Goal: Complete application form: Complete application form

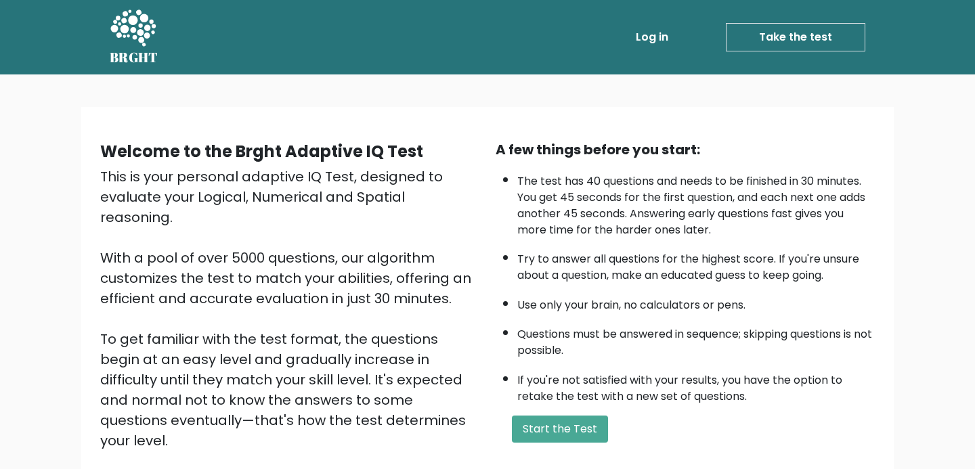
click at [453, 227] on div "This is your personal adaptive IQ Test, designed to evaluate your Logical, Nume…" at bounding box center [289, 329] width 379 height 325
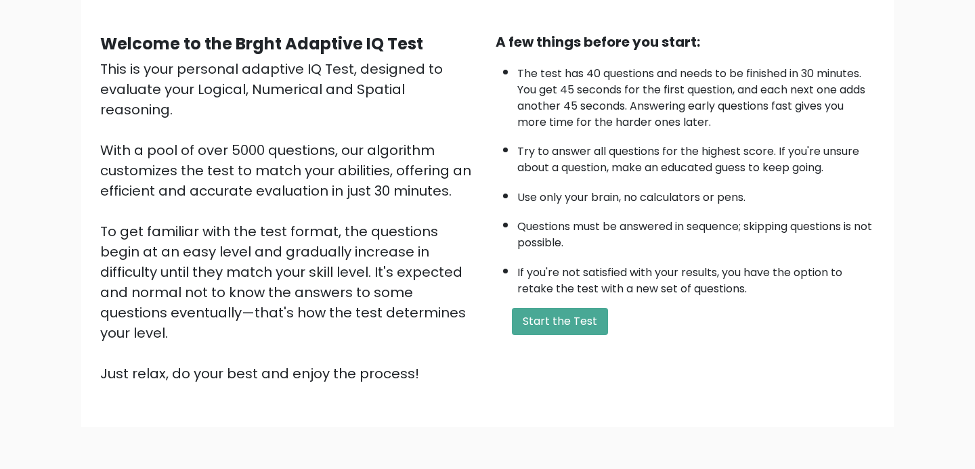
scroll to position [108, 0]
click at [781, 175] on ul "The test has 40 questions and needs to be finished in 30 minutes. You get 45 se…" at bounding box center [684, 177] width 379 height 238
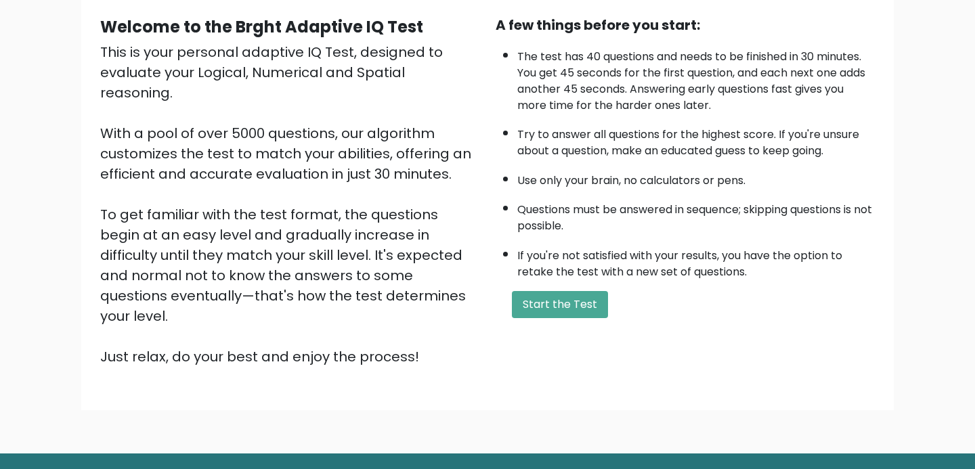
scroll to position [124, 0]
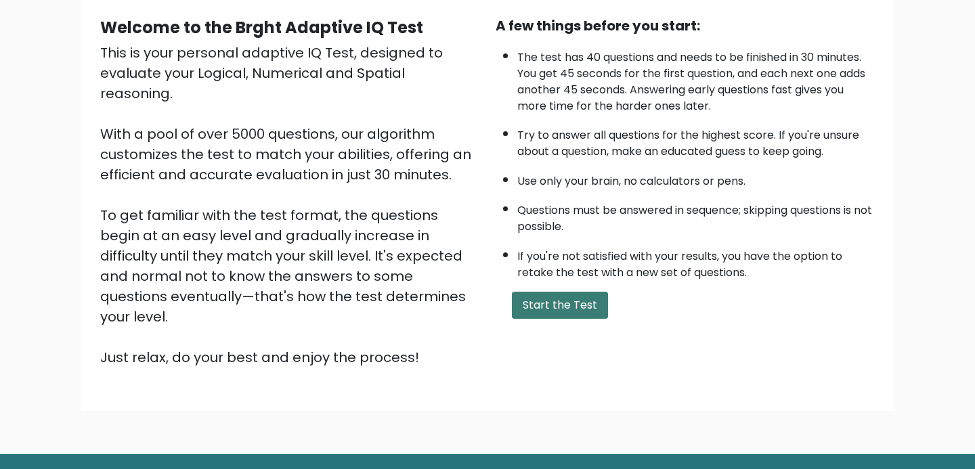
click at [594, 303] on button "Start the Test" at bounding box center [560, 305] width 96 height 27
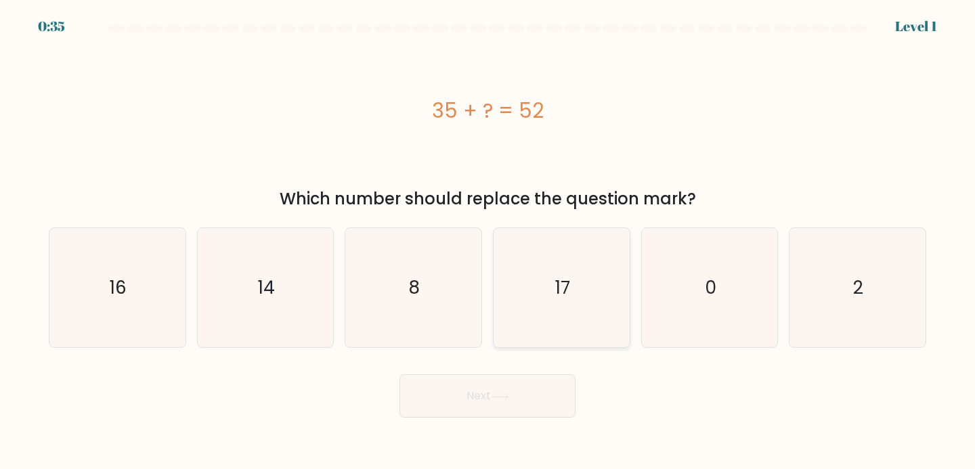
click at [578, 279] on icon "17" at bounding box center [562, 288] width 120 height 120
click at [488, 242] on input "d. 17" at bounding box center [487, 238] width 1 height 7
radio input "true"
click at [534, 386] on button "Next" at bounding box center [487, 395] width 176 height 43
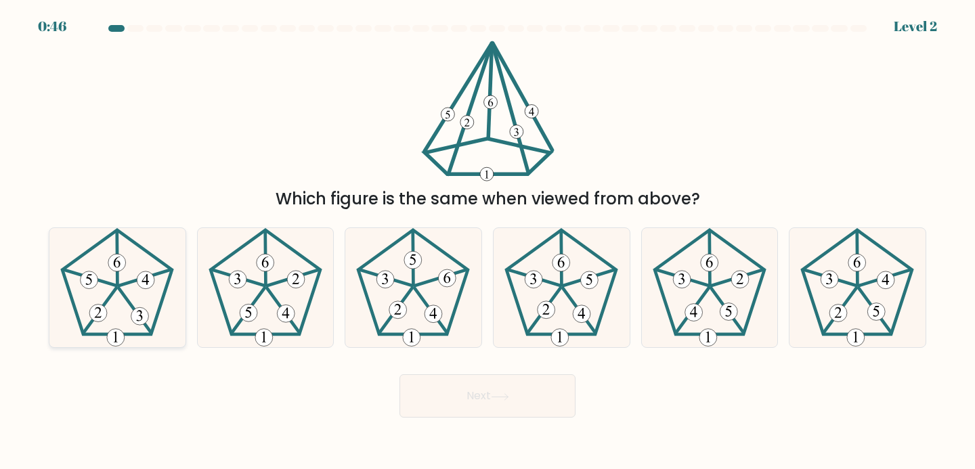
click at [135, 300] on icon at bounding box center [118, 288] width 120 height 120
click at [487, 242] on input "a." at bounding box center [487, 238] width 1 height 7
radio input "true"
click at [470, 414] on button "Next" at bounding box center [487, 395] width 176 height 43
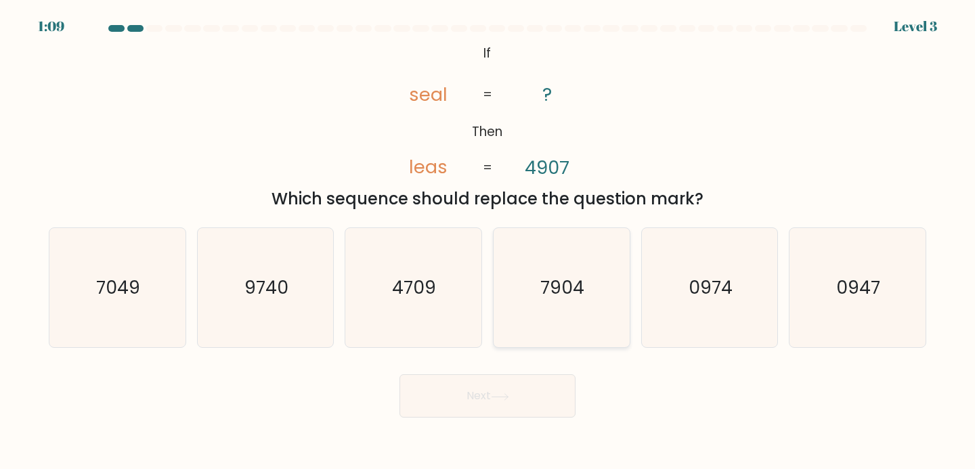
click at [590, 296] on icon "7904" at bounding box center [562, 288] width 120 height 120
click at [488, 242] on input "d. 7904" at bounding box center [487, 238] width 1 height 7
radio input "true"
click at [525, 385] on button "Next" at bounding box center [487, 395] width 176 height 43
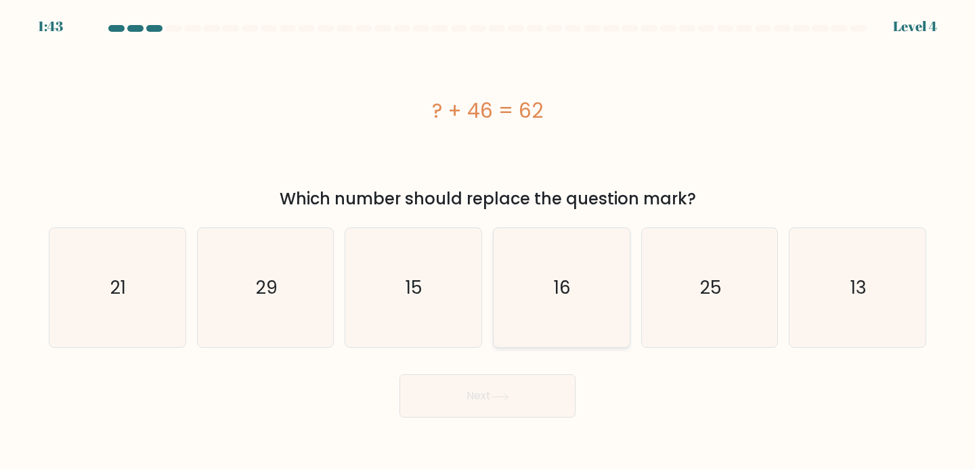
click at [597, 313] on icon "16" at bounding box center [562, 288] width 120 height 120
click at [488, 242] on input "d. 16" at bounding box center [487, 238] width 1 height 7
radio input "true"
click at [548, 384] on button "Next" at bounding box center [487, 395] width 176 height 43
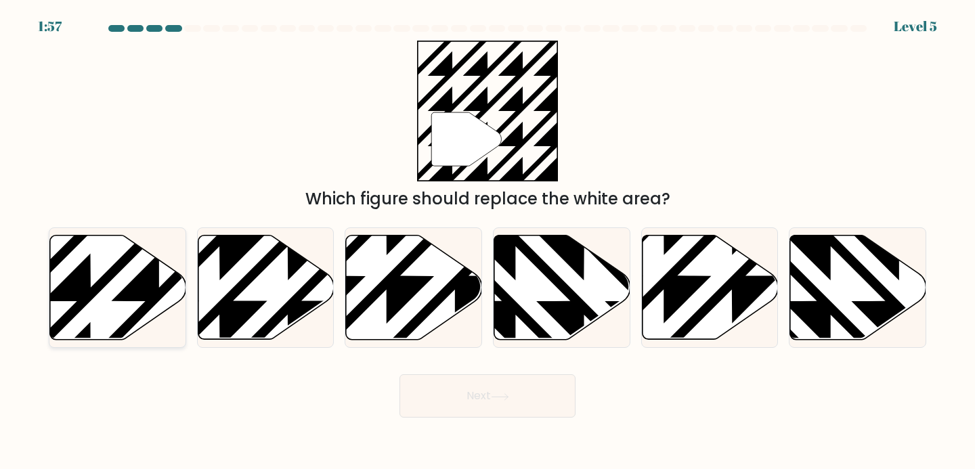
click at [143, 292] on icon at bounding box center [159, 232] width 274 height 274
click at [487, 242] on input "a." at bounding box center [487, 238] width 1 height 7
radio input "true"
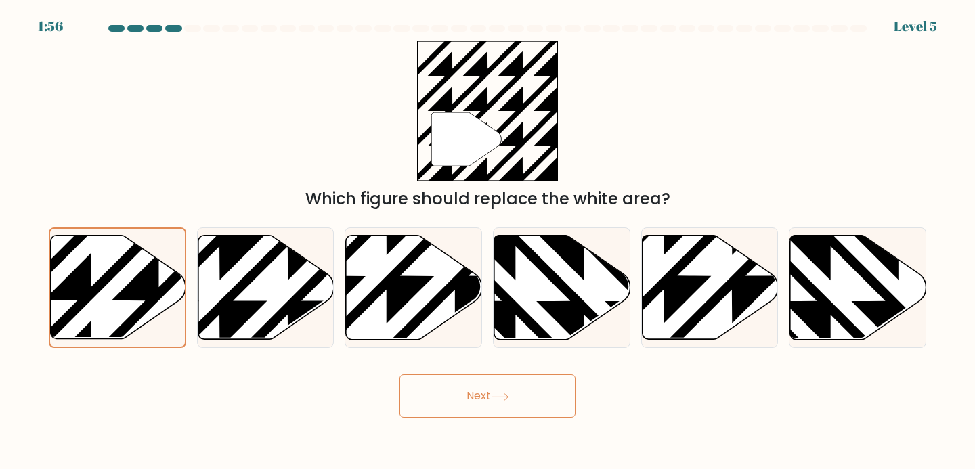
click at [523, 389] on button "Next" at bounding box center [487, 395] width 176 height 43
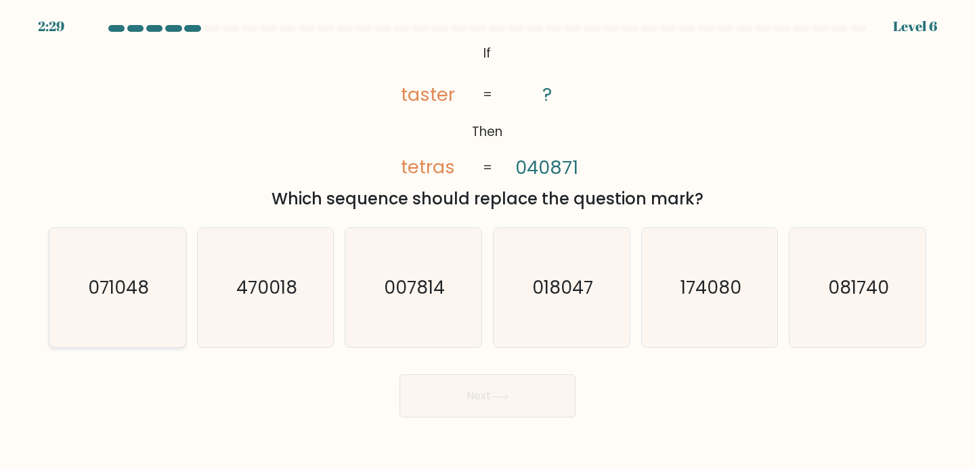
click at [107, 266] on icon "071048" at bounding box center [118, 288] width 120 height 120
click at [487, 242] on input "a. 071048" at bounding box center [487, 238] width 1 height 7
radio input "true"
click at [529, 391] on button "Next" at bounding box center [487, 395] width 176 height 43
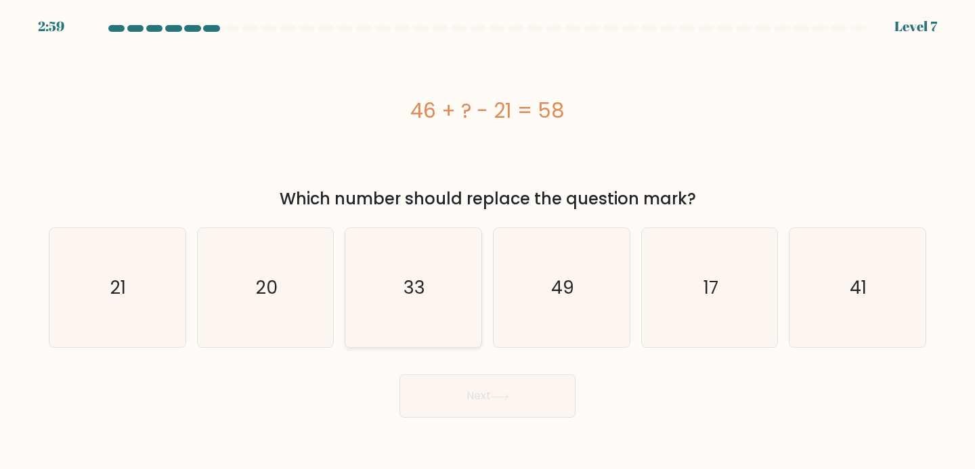
click at [441, 287] on icon "33" at bounding box center [413, 288] width 120 height 120
click at [487, 242] on input "c. 33" at bounding box center [487, 238] width 1 height 7
radio input "true"
click at [501, 419] on body "2:58 Level 7 a." at bounding box center [487, 234] width 975 height 469
click at [502, 413] on button "Next" at bounding box center [487, 395] width 176 height 43
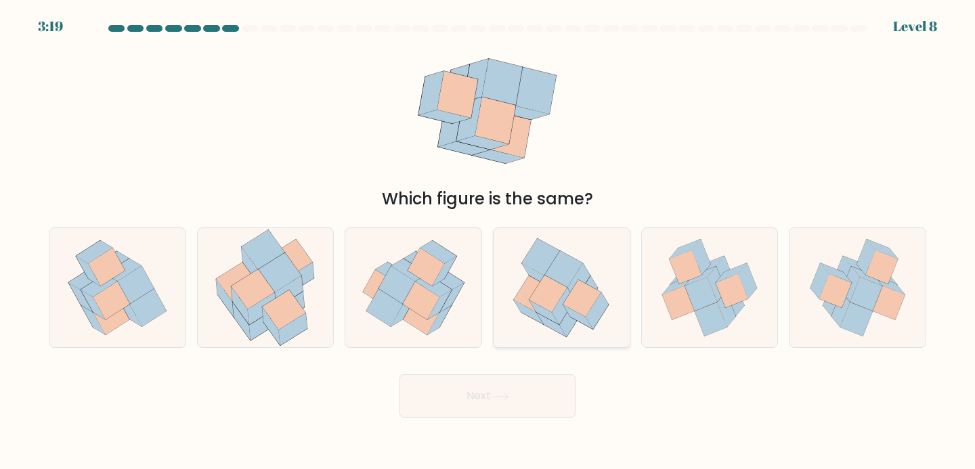
click at [566, 298] on icon at bounding box center [563, 306] width 23 height 37
click at [488, 242] on input "d." at bounding box center [487, 238] width 1 height 7
radio input "true"
click at [496, 409] on button "Next" at bounding box center [487, 395] width 176 height 43
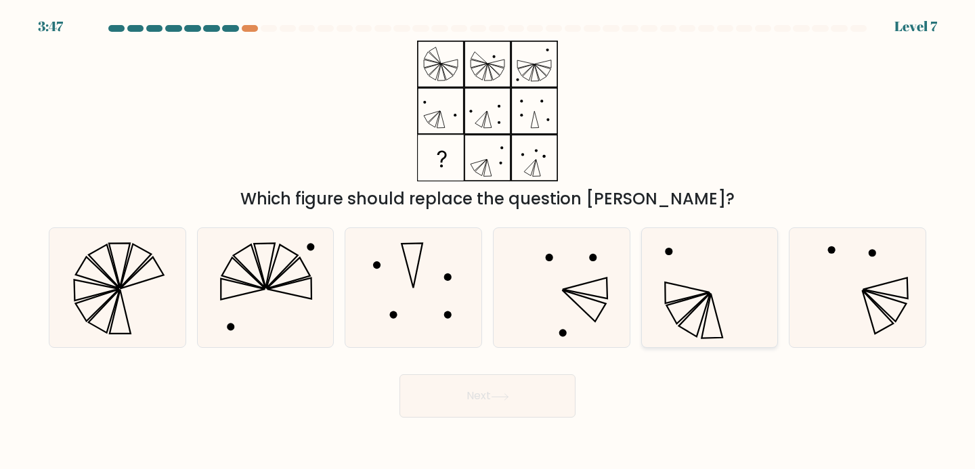
click at [732, 311] on icon at bounding box center [710, 288] width 120 height 120
click at [488, 242] on input "e." at bounding box center [487, 238] width 1 height 7
radio input "true"
click at [521, 404] on button "Next" at bounding box center [487, 395] width 176 height 43
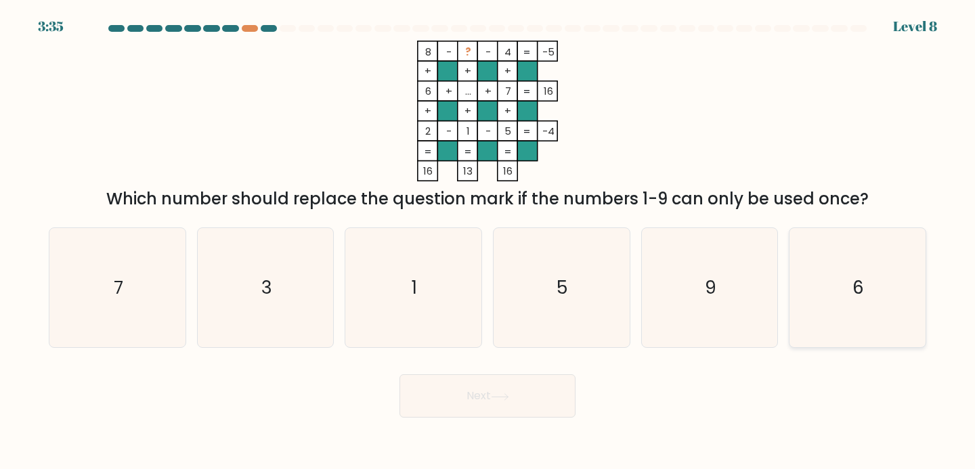
click at [877, 317] on icon "6" at bounding box center [857, 288] width 120 height 120
click at [488, 242] on input "f. 6" at bounding box center [487, 238] width 1 height 7
radio input "true"
click at [504, 401] on button "Next" at bounding box center [487, 395] width 176 height 43
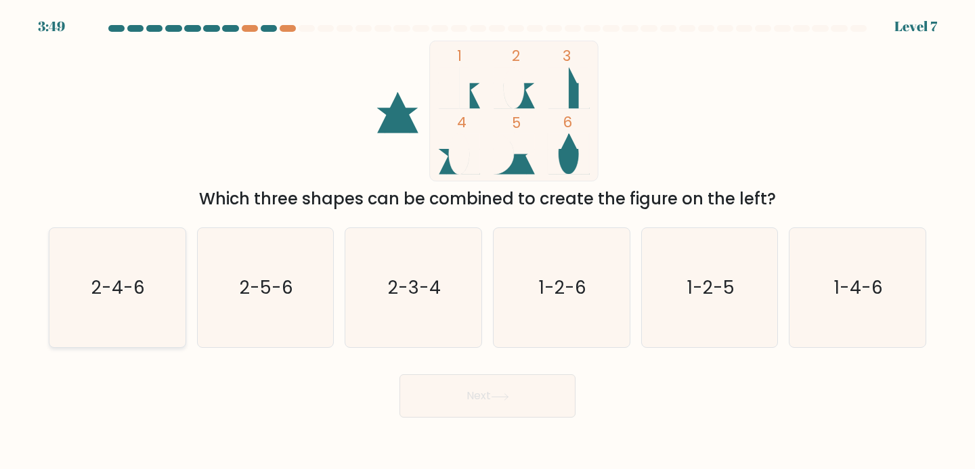
click at [128, 313] on icon "2-4-6" at bounding box center [118, 288] width 120 height 120
click at [487, 242] on input "a. 2-4-6" at bounding box center [487, 238] width 1 height 7
radio input "true"
click at [472, 414] on button "Next" at bounding box center [487, 395] width 176 height 43
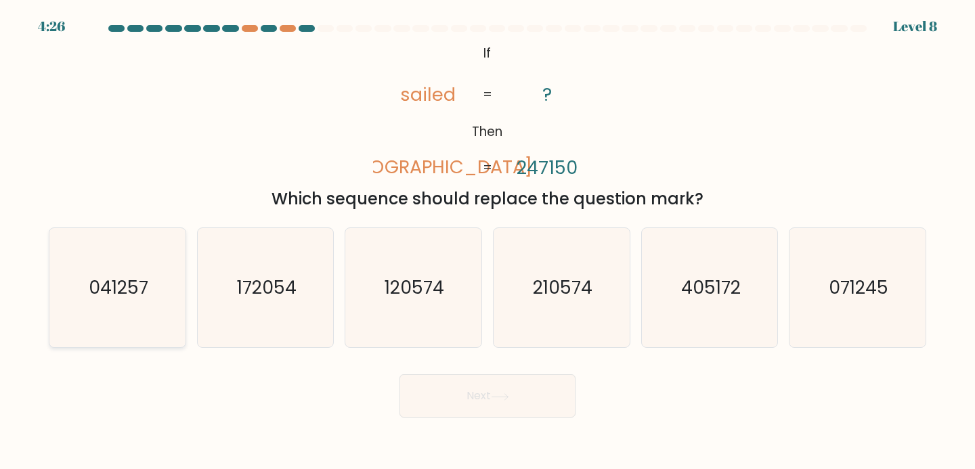
click at [110, 313] on icon "041257" at bounding box center [118, 288] width 120 height 120
click at [487, 242] on input "a. 041257" at bounding box center [487, 238] width 1 height 7
radio input "true"
click at [477, 412] on button "Next" at bounding box center [487, 395] width 176 height 43
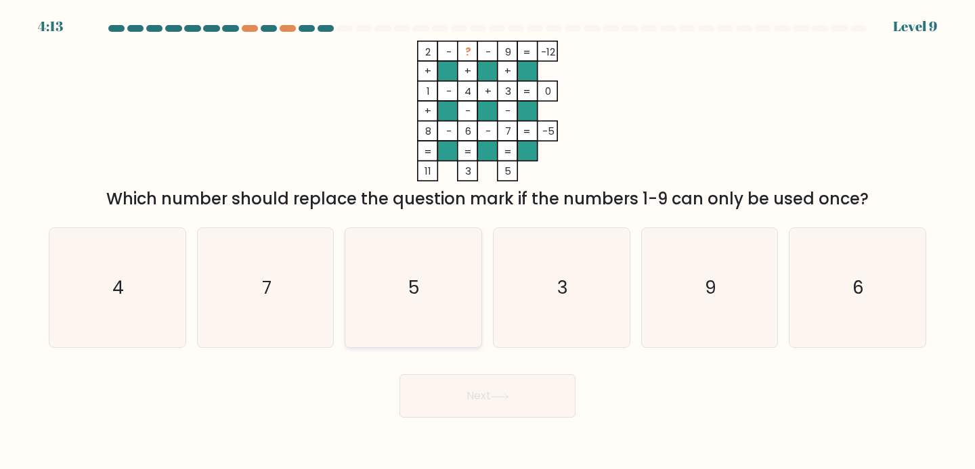
click at [430, 285] on icon "5" at bounding box center [413, 288] width 120 height 120
click at [487, 242] on input "c. 5" at bounding box center [487, 238] width 1 height 7
radio input "true"
click at [507, 403] on button "Next" at bounding box center [487, 395] width 176 height 43
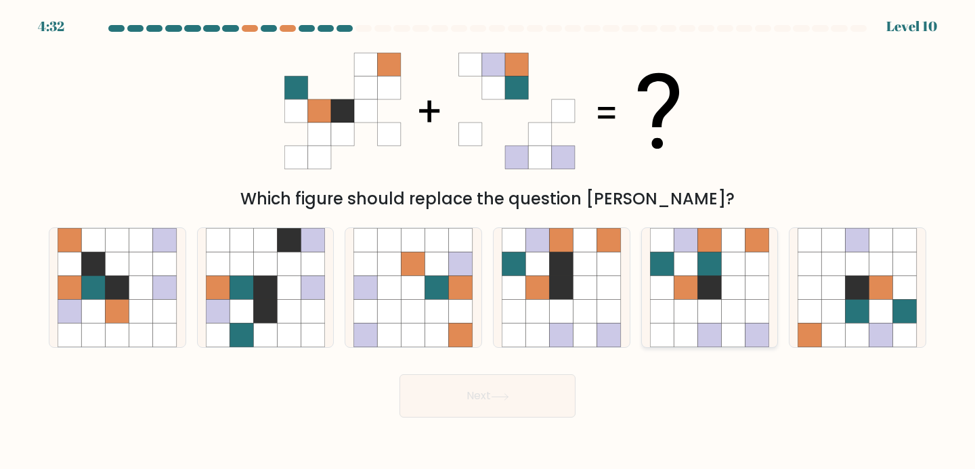
click at [696, 297] on icon at bounding box center [685, 288] width 24 height 24
click at [488, 242] on input "e." at bounding box center [487, 238] width 1 height 7
radio input "true"
click at [581, 386] on div "Next" at bounding box center [487, 390] width 893 height 53
click at [548, 393] on button "Next" at bounding box center [487, 395] width 176 height 43
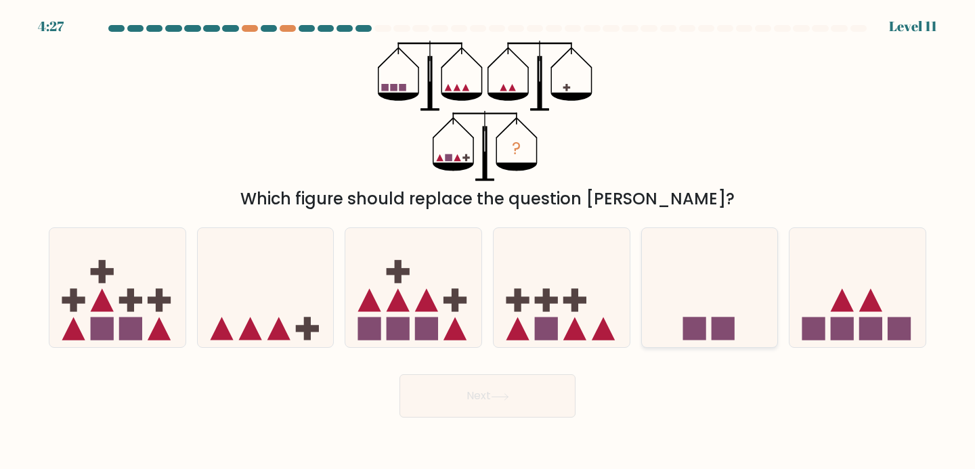
click at [721, 322] on rect at bounding box center [722, 328] width 23 height 23
click at [488, 242] on input "e." at bounding box center [487, 238] width 1 height 7
radio input "true"
click at [517, 391] on button "Next" at bounding box center [487, 395] width 176 height 43
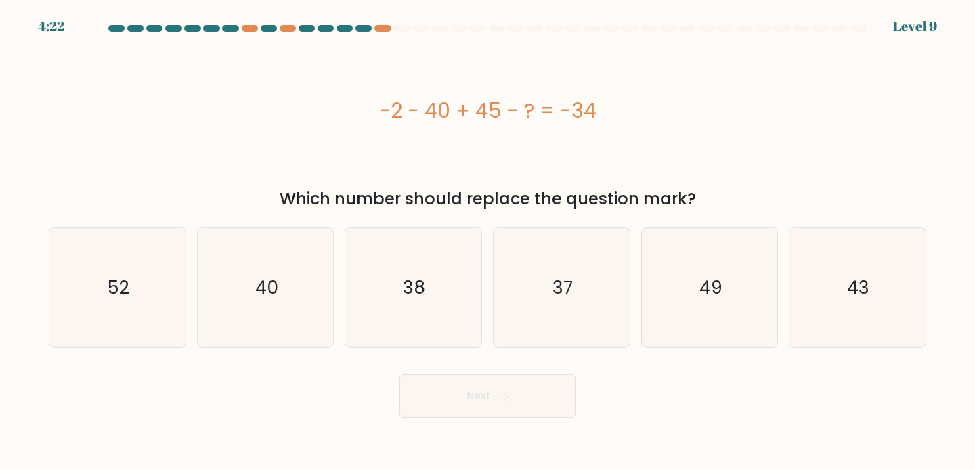
click at [486, 139] on div "-2 - 40 + 45 - ? = -34" at bounding box center [487, 111] width 877 height 141
click at [881, 328] on icon "43" at bounding box center [857, 288] width 120 height 120
click at [488, 242] on input "f. 43" at bounding box center [487, 238] width 1 height 7
radio input "true"
click at [541, 414] on button "Next" at bounding box center [487, 395] width 176 height 43
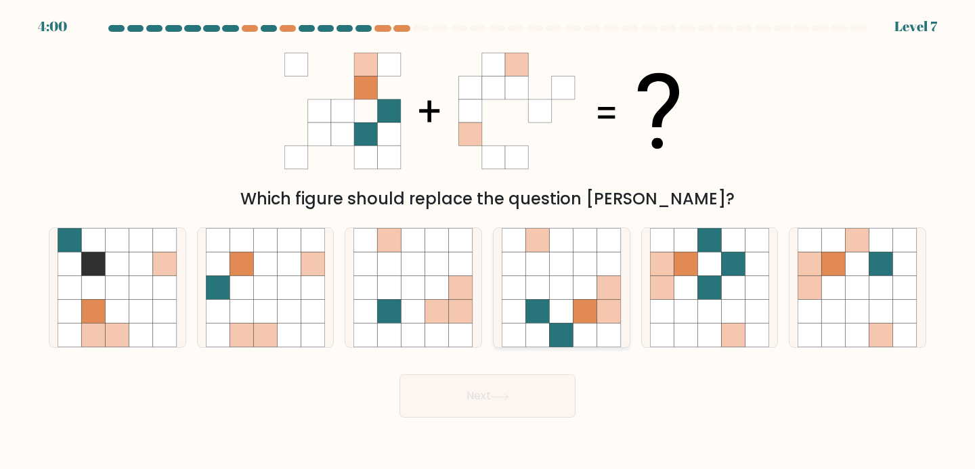
click at [604, 316] on icon at bounding box center [609, 312] width 24 height 24
click at [488, 242] on input "d." at bounding box center [487, 238] width 1 height 7
radio input "true"
click at [518, 403] on button "Next" at bounding box center [487, 395] width 176 height 43
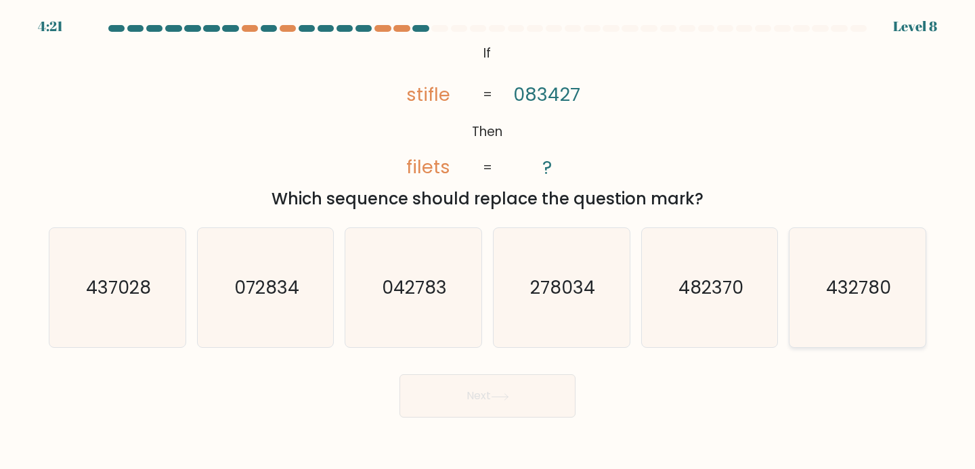
click at [858, 296] on text "432780" at bounding box center [858, 287] width 65 height 25
click at [488, 242] on input "f. 432780" at bounding box center [487, 238] width 1 height 7
radio input "true"
click at [507, 388] on button "Next" at bounding box center [487, 395] width 176 height 43
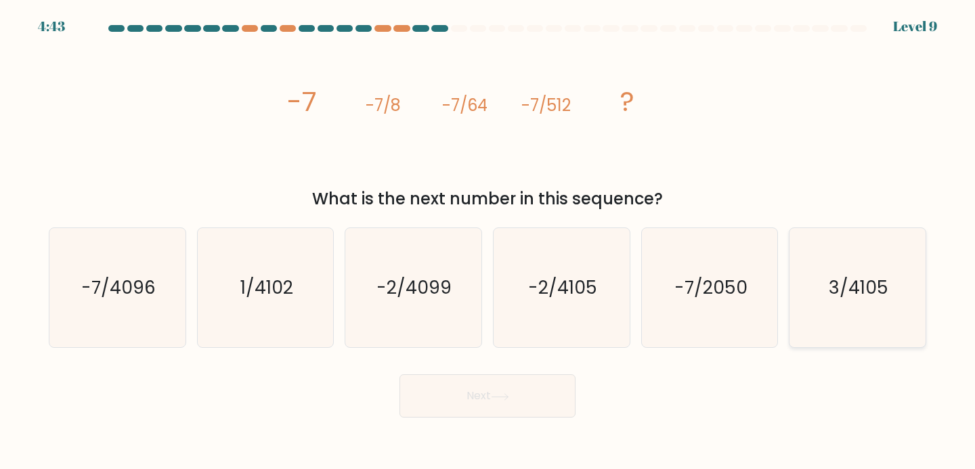
click at [880, 275] on icon "3/4105" at bounding box center [857, 288] width 120 height 120
click at [488, 242] on input "f. 3/4105" at bounding box center [487, 238] width 1 height 7
radio input "true"
click at [152, 334] on icon "-7/4096" at bounding box center [118, 288] width 120 height 120
click at [487, 242] on input "a. -7/4096" at bounding box center [487, 238] width 1 height 7
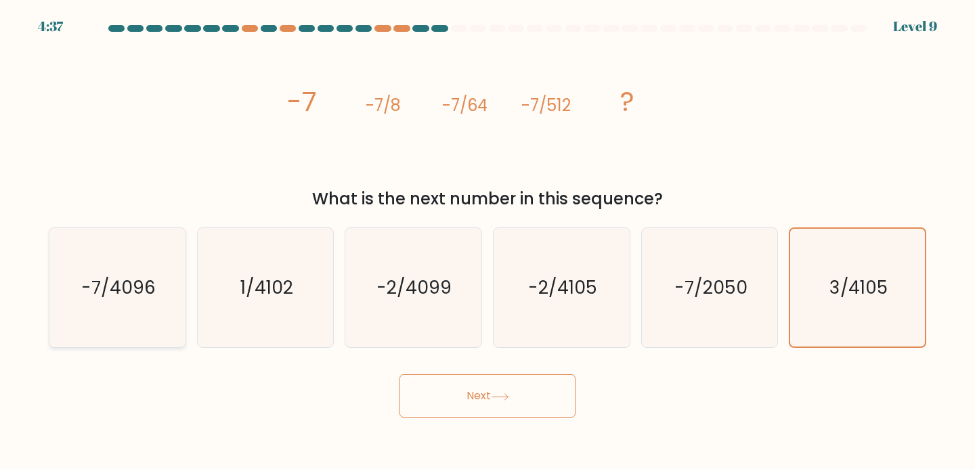
radio input "true"
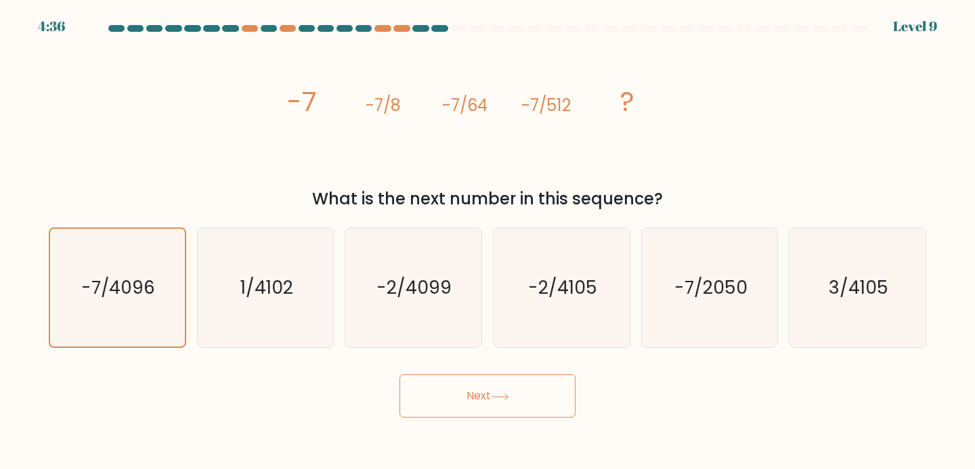
click at [458, 408] on button "Next" at bounding box center [487, 395] width 176 height 43
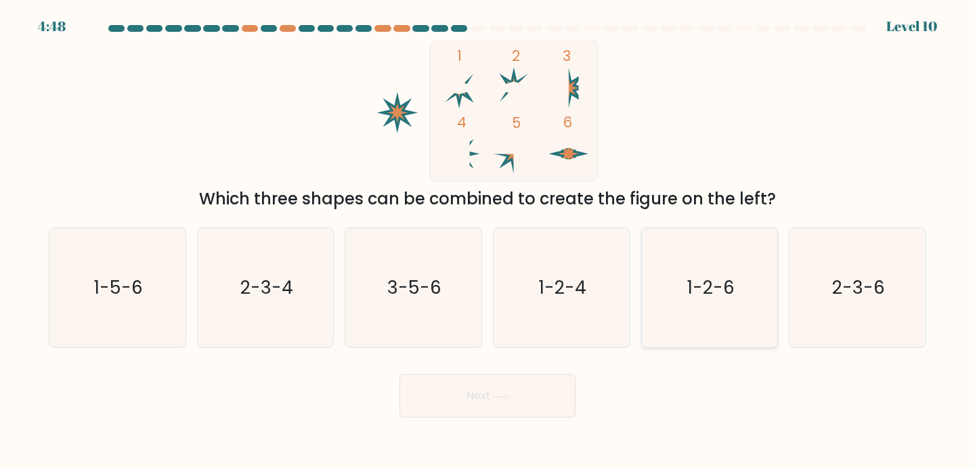
click at [747, 318] on icon "1-2-6" at bounding box center [710, 288] width 120 height 120
click at [488, 242] on input "e. 1-2-6" at bounding box center [487, 238] width 1 height 7
radio input "true"
click at [554, 387] on button "Next" at bounding box center [487, 395] width 176 height 43
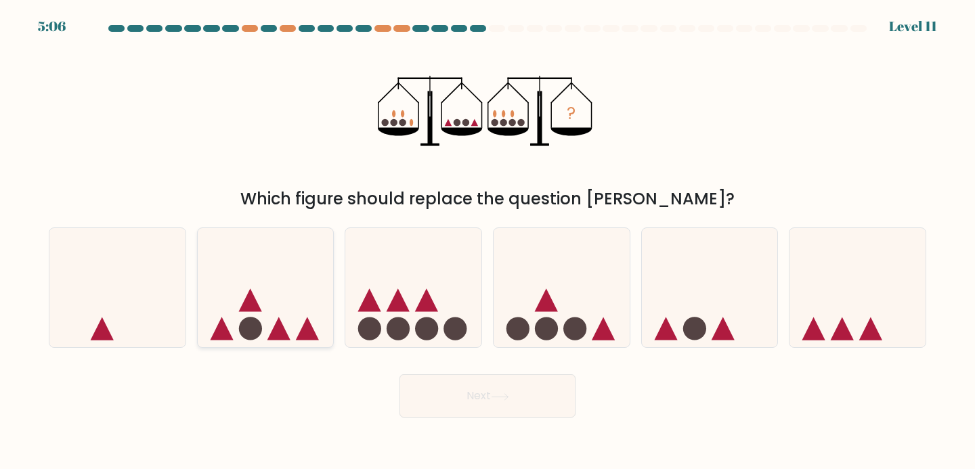
click at [284, 308] on icon at bounding box center [266, 287] width 136 height 112
click at [487, 242] on input "b." at bounding box center [487, 238] width 1 height 7
radio input "true"
click at [490, 398] on button "Next" at bounding box center [487, 395] width 176 height 43
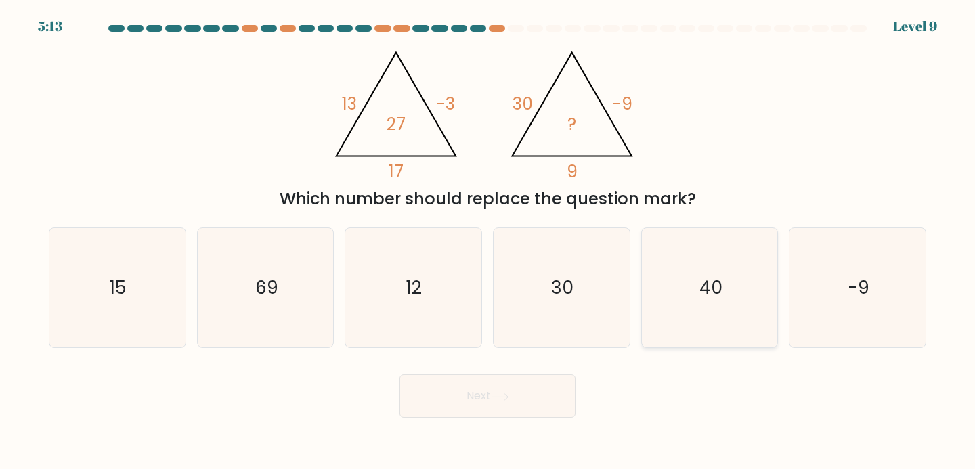
click at [703, 305] on icon "40" at bounding box center [710, 288] width 120 height 120
click at [488, 242] on input "e. 40" at bounding box center [487, 238] width 1 height 7
radio input "true"
click at [566, 389] on button "Next" at bounding box center [487, 395] width 176 height 43
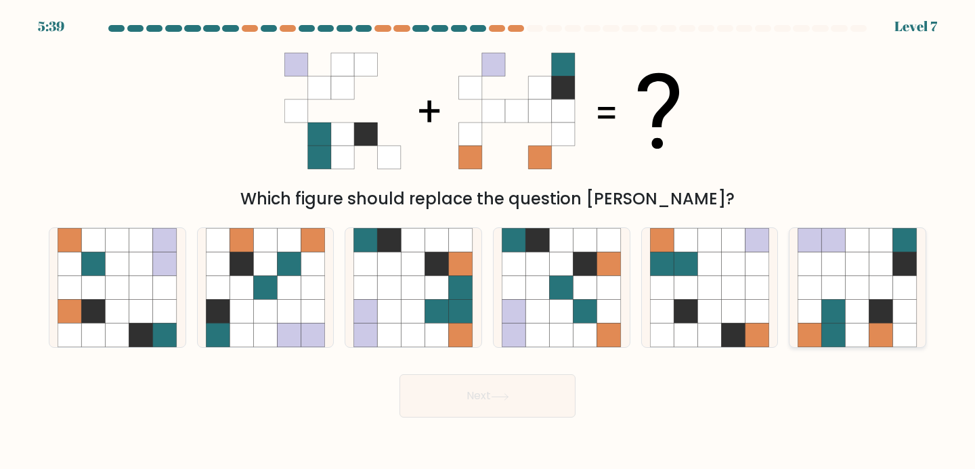
click at [897, 274] on icon at bounding box center [905, 264] width 24 height 24
click at [488, 242] on input "f." at bounding box center [487, 238] width 1 height 7
radio input "true"
click at [487, 403] on button "Next" at bounding box center [487, 395] width 176 height 43
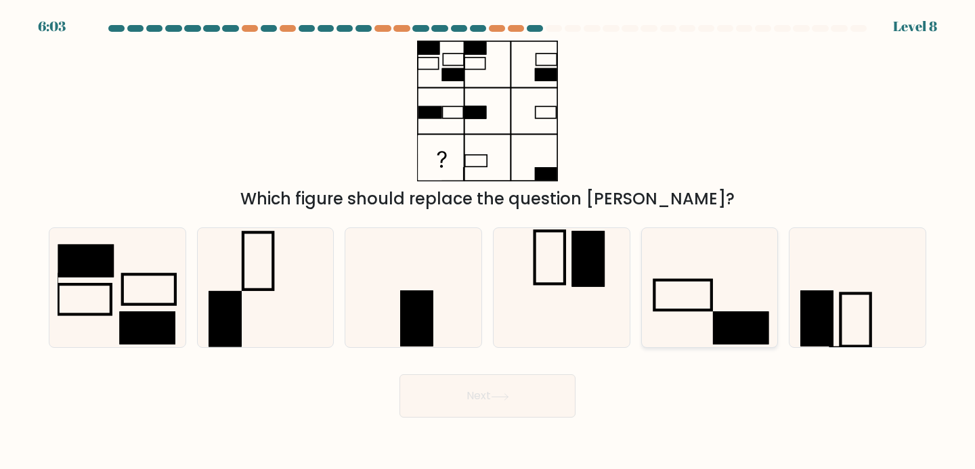
click at [664, 312] on icon at bounding box center [710, 288] width 120 height 120
click at [488, 242] on input "e." at bounding box center [487, 238] width 1 height 7
radio input "true"
click at [550, 382] on button "Next" at bounding box center [487, 395] width 176 height 43
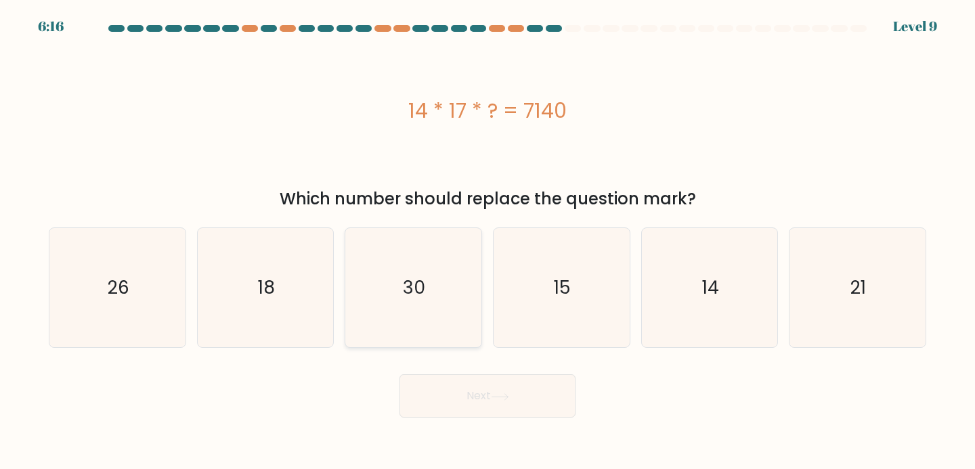
click at [439, 321] on icon "30" at bounding box center [413, 288] width 120 height 120
click at [487, 242] on input "c. 30" at bounding box center [487, 238] width 1 height 7
radio input "true"
click at [523, 411] on button "Next" at bounding box center [487, 395] width 176 height 43
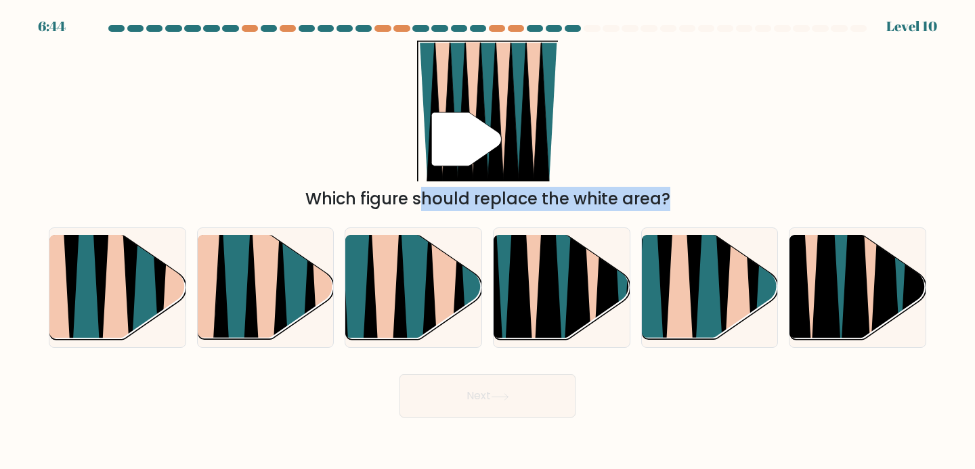
drag, startPoint x: 577, startPoint y: 293, endPoint x: 812, endPoint y: 160, distance: 270.1
click at [812, 157] on form at bounding box center [487, 221] width 975 height 393
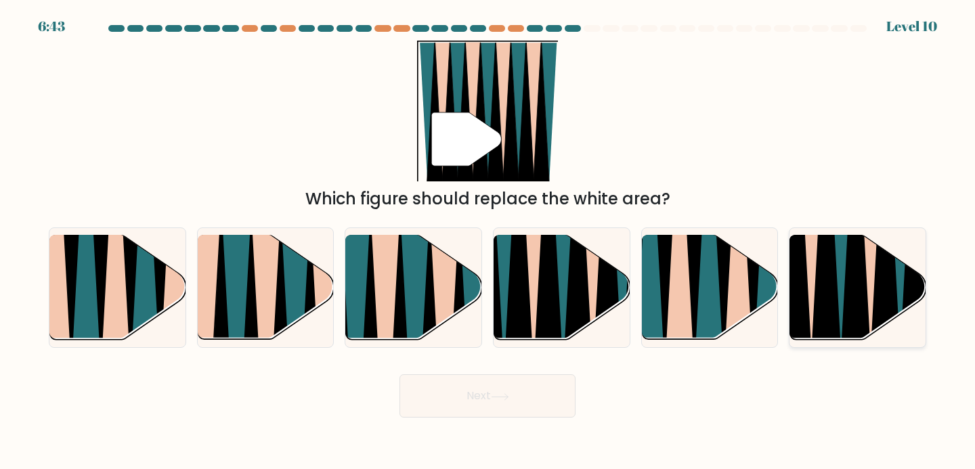
click at [858, 275] on icon at bounding box center [855, 236] width 30 height 272
click at [488, 242] on input "f." at bounding box center [487, 238] width 1 height 7
radio input "true"
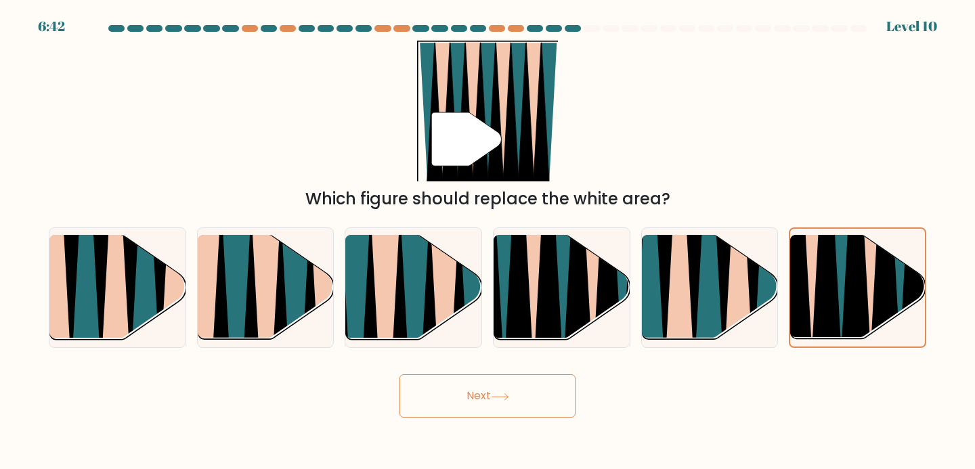
click at [507, 405] on button "Next" at bounding box center [487, 395] width 176 height 43
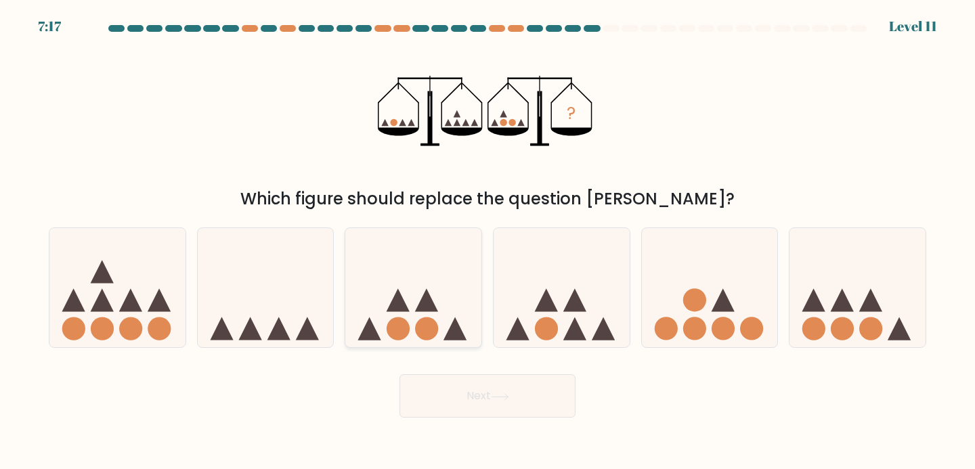
click at [422, 300] on icon at bounding box center [426, 299] width 23 height 23
click at [487, 242] on input "c." at bounding box center [487, 238] width 1 height 7
radio input "true"
click at [480, 403] on button "Next" at bounding box center [487, 395] width 176 height 43
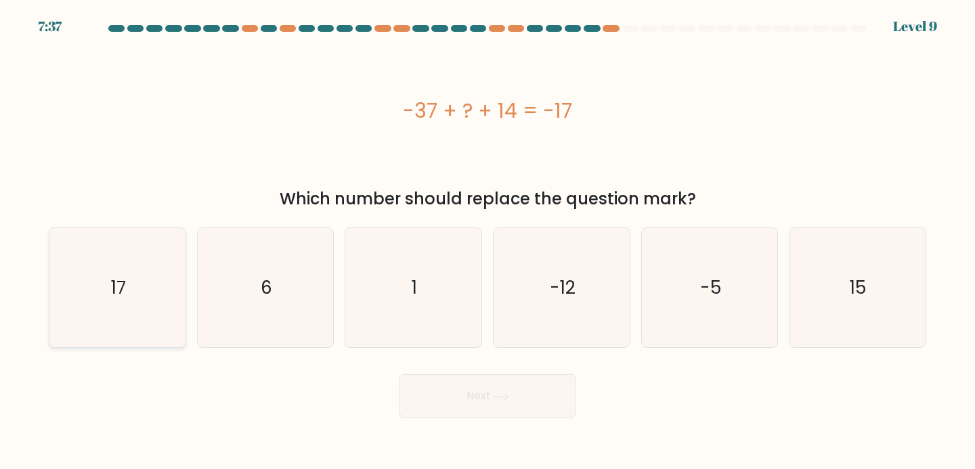
click at [142, 305] on icon "17" at bounding box center [118, 288] width 120 height 120
click at [487, 242] on input "a. 17" at bounding box center [487, 238] width 1 height 7
radio input "true"
click at [450, 384] on button "Next" at bounding box center [487, 395] width 176 height 43
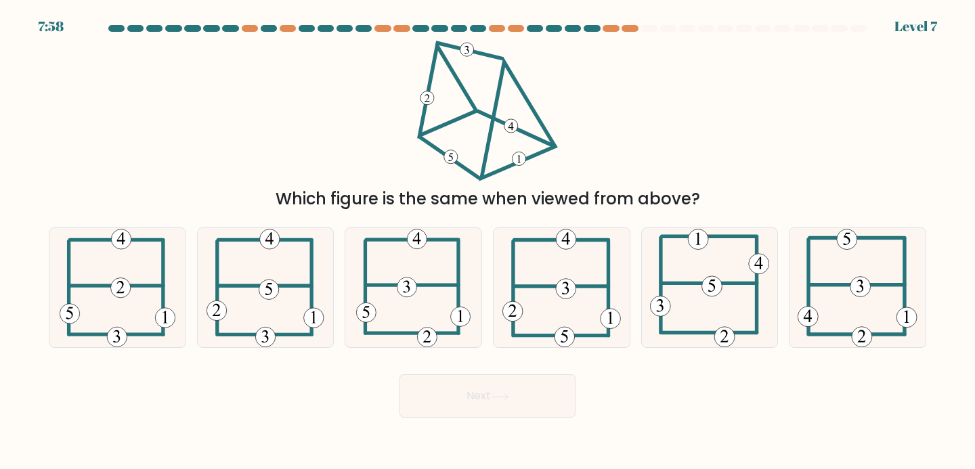
drag, startPoint x: 477, startPoint y: 68, endPoint x: 571, endPoint y: 90, distance: 96.5
click at [576, 90] on div "Which figure is the same when viewed from above?" at bounding box center [487, 126] width 893 height 171
click at [816, 247] on icon at bounding box center [857, 288] width 120 height 120
click at [488, 242] on input "f." at bounding box center [487, 238] width 1 height 7
radio input "true"
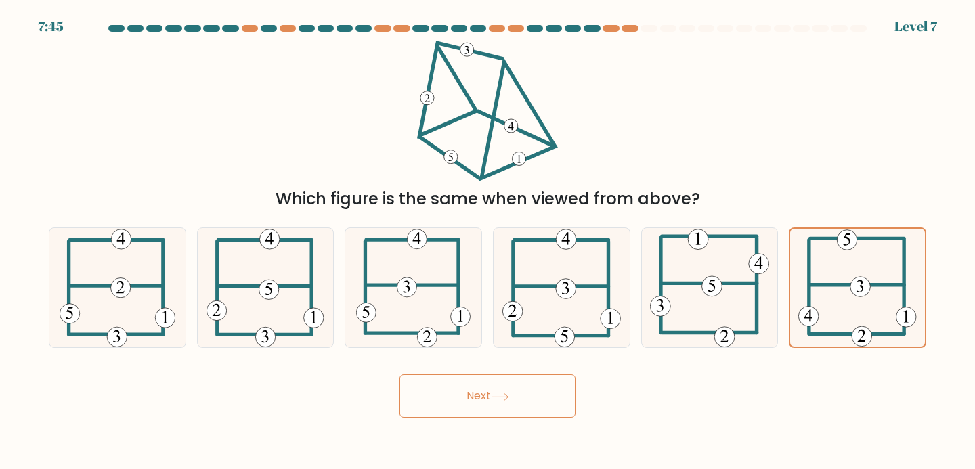
click at [484, 399] on button "Next" at bounding box center [487, 395] width 176 height 43
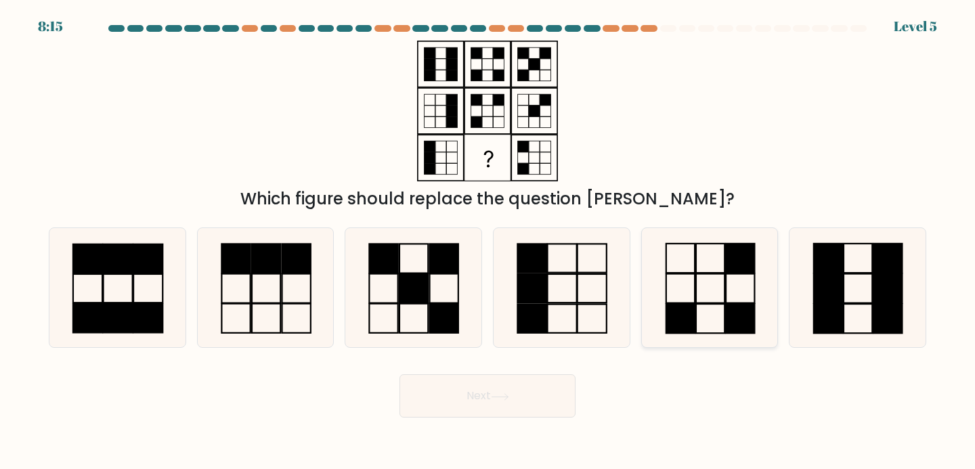
click at [713, 315] on icon at bounding box center [710, 288] width 120 height 120
click at [488, 242] on input "e." at bounding box center [487, 238] width 1 height 7
radio input "true"
click at [533, 407] on button "Next" at bounding box center [487, 395] width 176 height 43
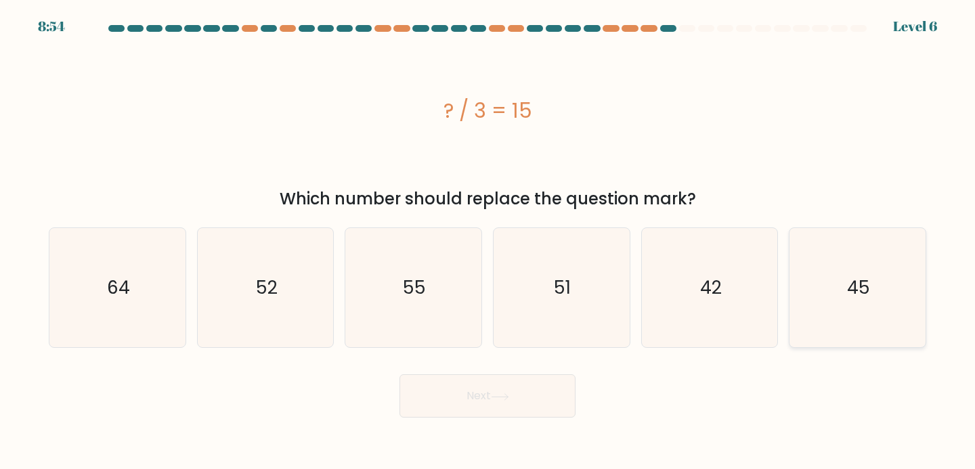
click at [851, 340] on icon "45" at bounding box center [857, 288] width 120 height 120
click at [488, 242] on input "f. 45" at bounding box center [487, 238] width 1 height 7
radio input "true"
click at [493, 383] on button "Next" at bounding box center [487, 395] width 176 height 43
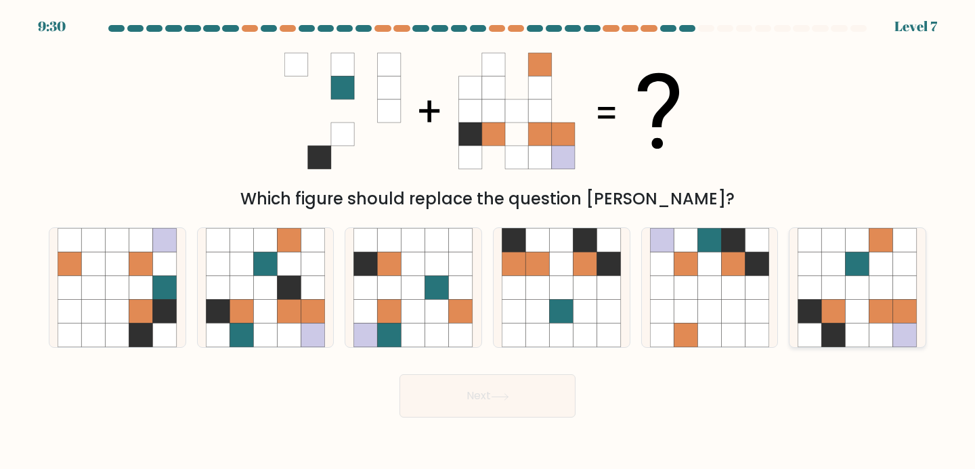
click at [861, 328] on icon at bounding box center [857, 336] width 24 height 24
click at [488, 242] on input "f." at bounding box center [487, 238] width 1 height 7
radio input "true"
click at [491, 401] on button "Next" at bounding box center [487, 395] width 176 height 43
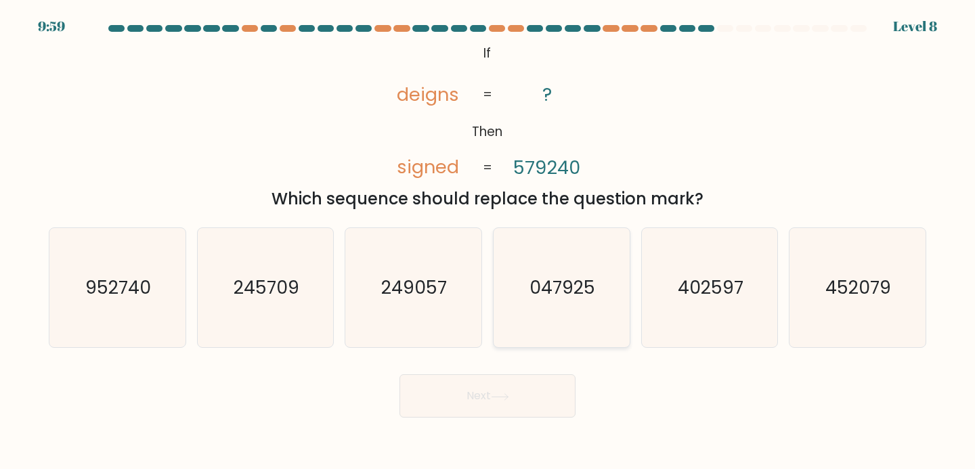
click at [556, 322] on icon "047925" at bounding box center [562, 288] width 120 height 120
click at [488, 242] on input "d. 047925" at bounding box center [487, 238] width 1 height 7
radio input "true"
click at [516, 403] on button "Next" at bounding box center [487, 395] width 176 height 43
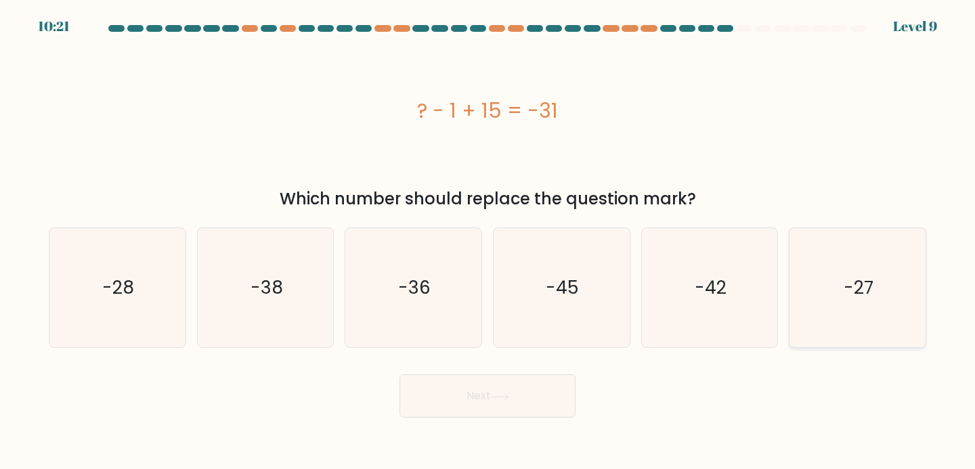
click at [860, 266] on icon "-27" at bounding box center [857, 288] width 120 height 120
click at [488, 242] on input "f. -27" at bounding box center [487, 238] width 1 height 7
radio input "true"
click at [492, 408] on button "Next" at bounding box center [487, 395] width 176 height 43
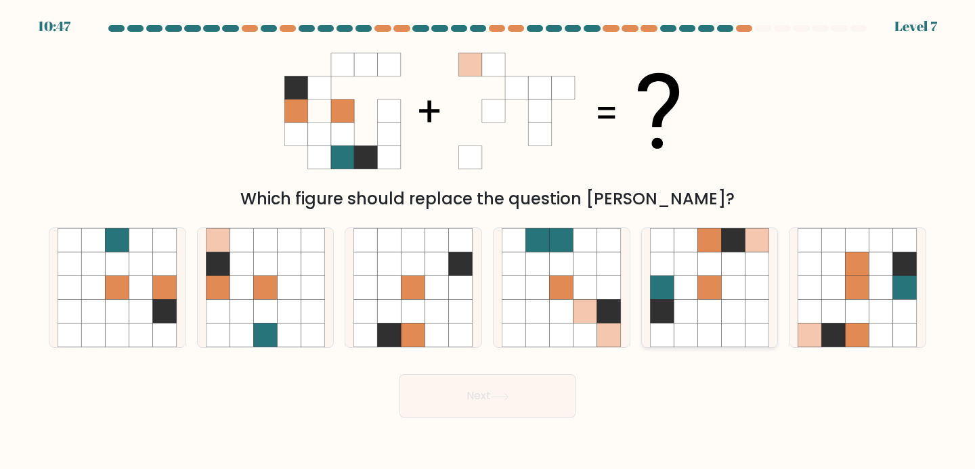
click at [709, 304] on icon at bounding box center [709, 312] width 24 height 24
click at [488, 242] on input "e." at bounding box center [487, 238] width 1 height 7
radio input "true"
click at [474, 386] on button "Next" at bounding box center [487, 395] width 176 height 43
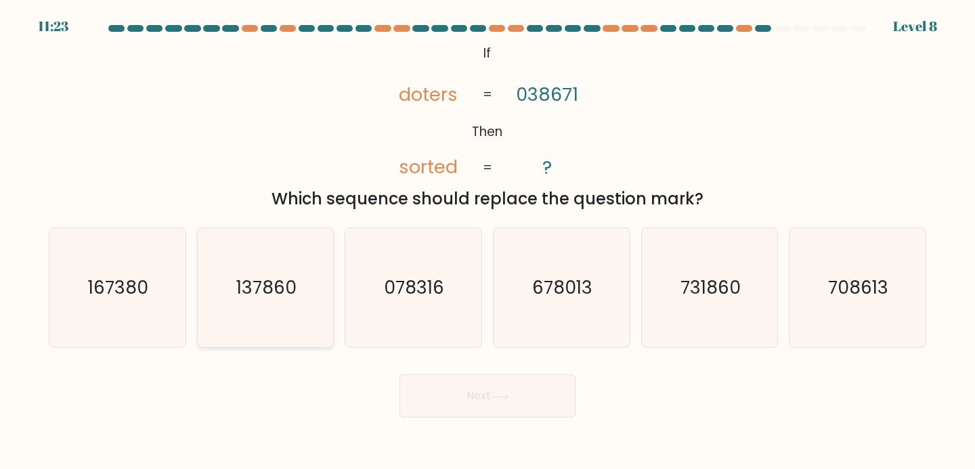
click at [243, 309] on icon "137860" at bounding box center [266, 288] width 120 height 120
click at [487, 242] on input "b. 137860" at bounding box center [487, 238] width 1 height 7
radio input "true"
click at [448, 386] on button "Next" at bounding box center [487, 395] width 176 height 43
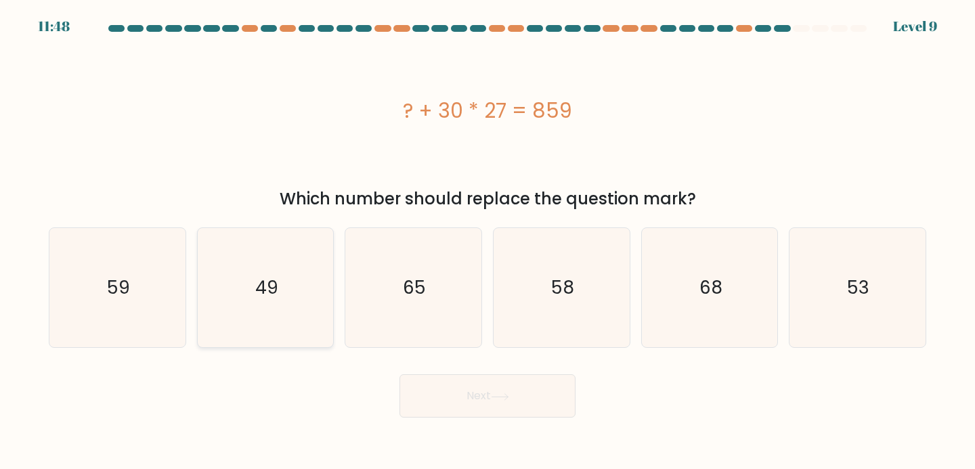
click at [248, 309] on icon "49" at bounding box center [266, 288] width 120 height 120
click at [487, 242] on input "b. 49" at bounding box center [487, 238] width 1 height 7
radio input "true"
click at [468, 412] on button "Next" at bounding box center [487, 395] width 176 height 43
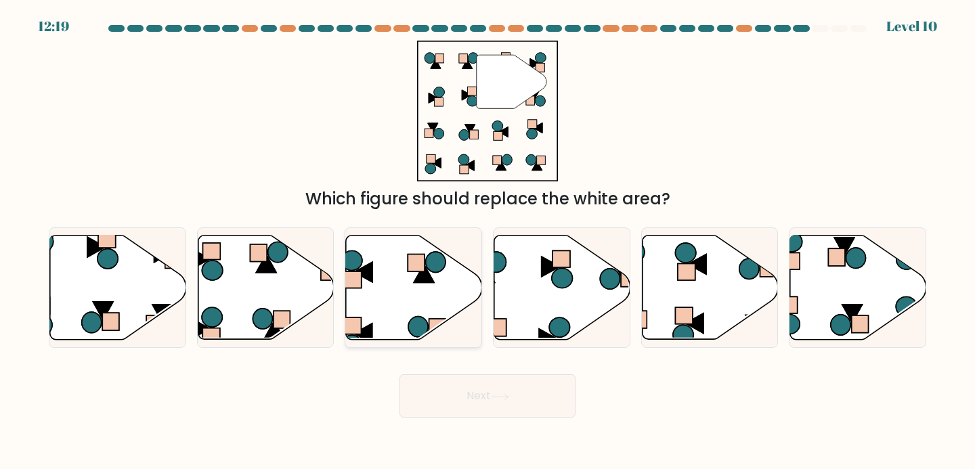
click at [406, 283] on icon at bounding box center [414, 287] width 136 height 104
click at [487, 242] on input "c." at bounding box center [487, 238] width 1 height 7
radio input "true"
click at [481, 386] on button "Next" at bounding box center [487, 395] width 176 height 43
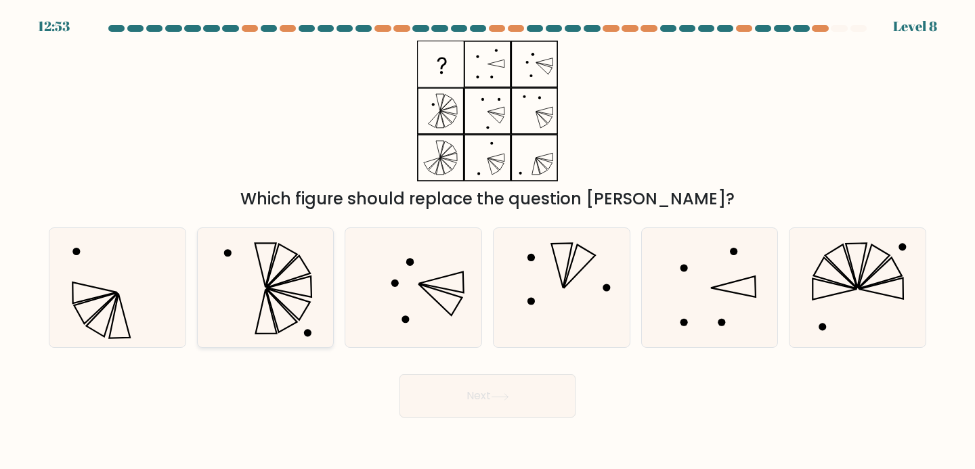
click at [317, 313] on icon at bounding box center [266, 288] width 120 height 120
click at [487, 242] on input "b." at bounding box center [487, 238] width 1 height 7
radio input "true"
click at [501, 397] on icon at bounding box center [500, 396] width 18 height 7
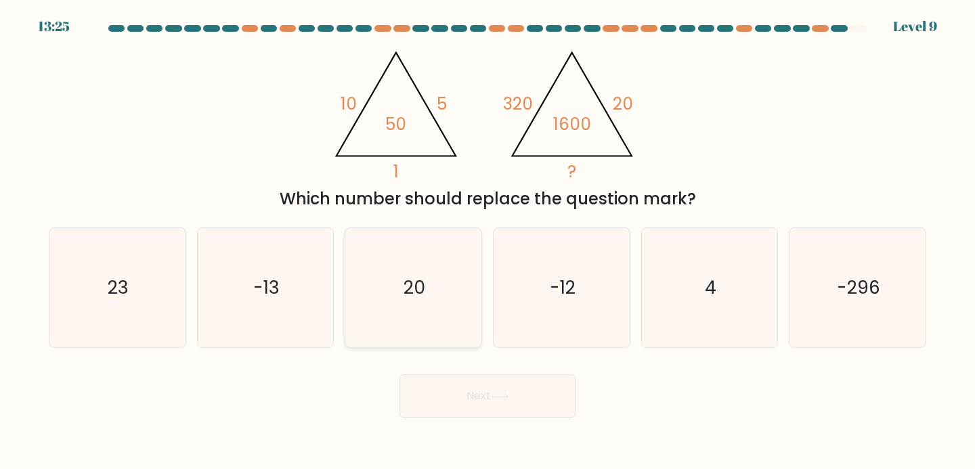
click at [443, 311] on icon "20" at bounding box center [413, 288] width 120 height 120
click at [487, 242] on input "c. 20" at bounding box center [487, 238] width 1 height 7
radio input "true"
click at [491, 380] on button "Next" at bounding box center [487, 395] width 176 height 43
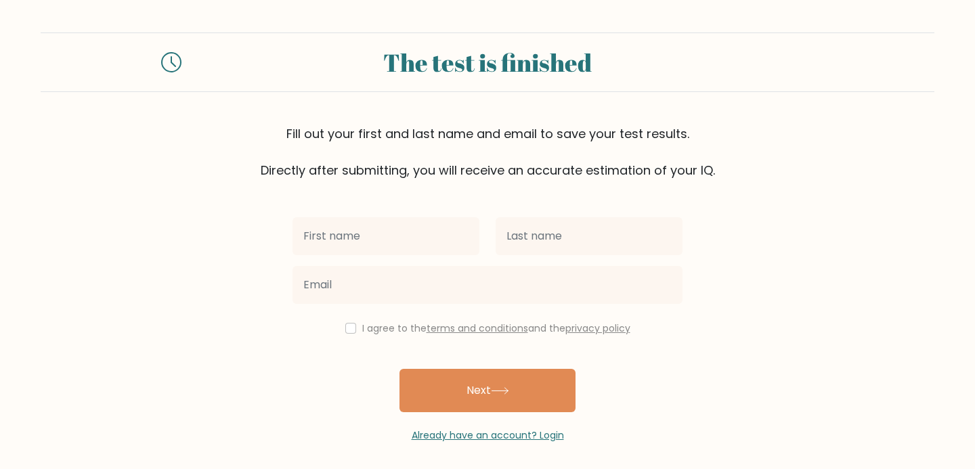
click at [726, 271] on form "The test is finished Fill out your first and last name and email to save your t…" at bounding box center [487, 237] width 975 height 410
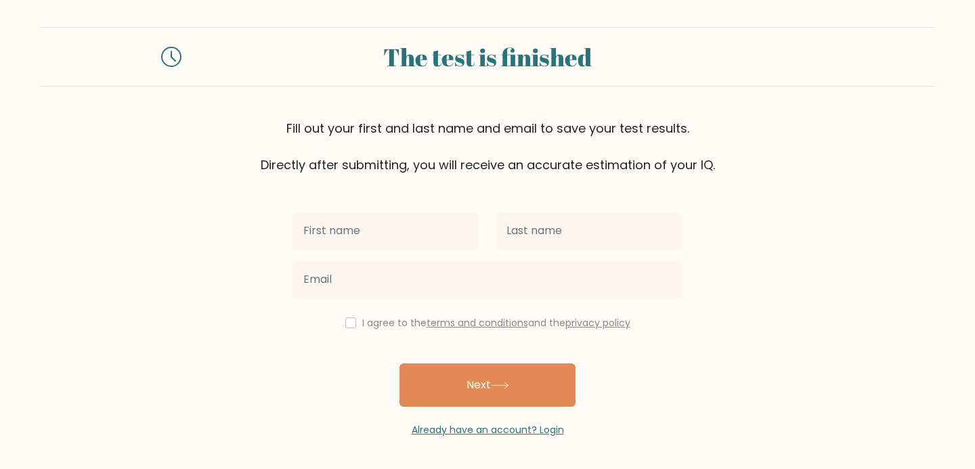
scroll to position [6, 0]
click at [420, 249] on div at bounding box center [385, 230] width 203 height 49
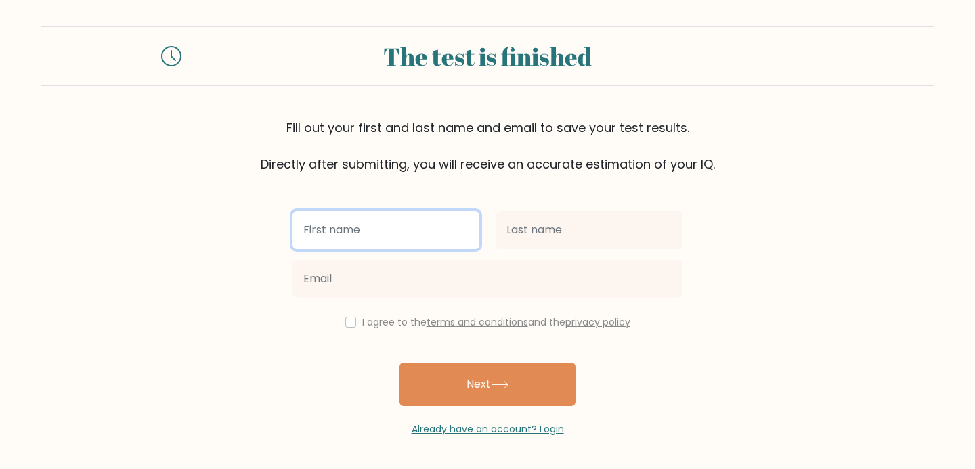
click at [413, 236] on input "text" at bounding box center [385, 230] width 187 height 38
type input "[PERSON_NAME]"
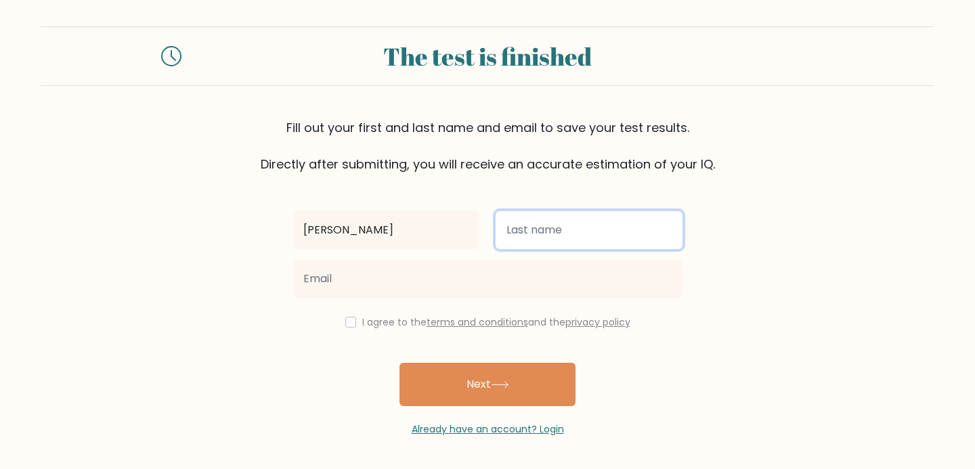
click at [544, 234] on input "text" at bounding box center [588, 230] width 187 height 38
type input "Herrera"
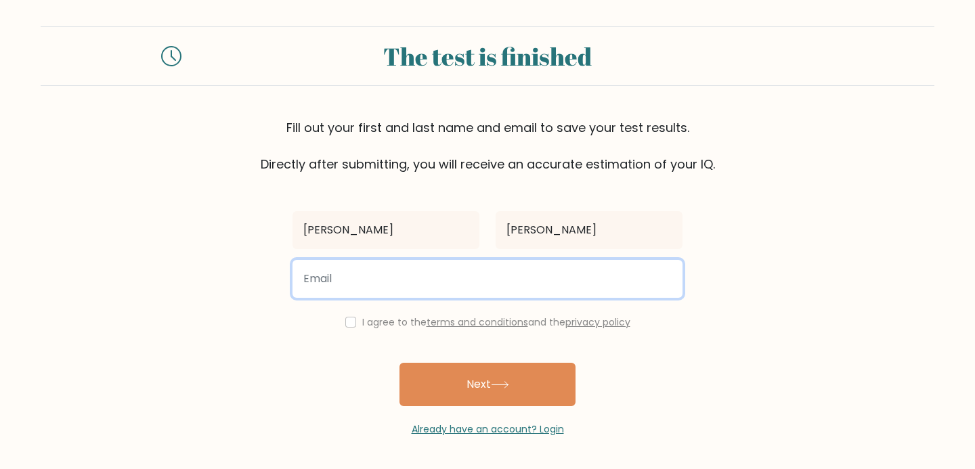
click at [535, 270] on input "email" at bounding box center [487, 279] width 390 height 38
type input "elisaherreraxal@gmail.com"
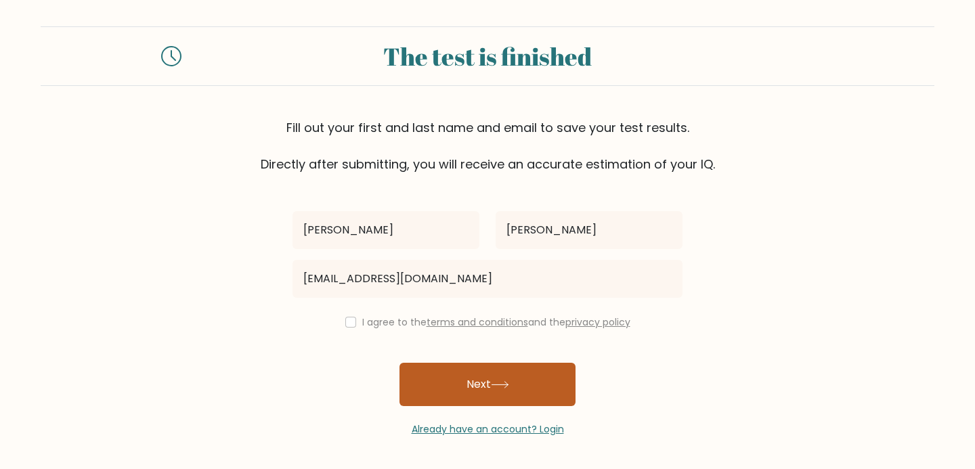
click at [516, 379] on button "Next" at bounding box center [487, 384] width 176 height 43
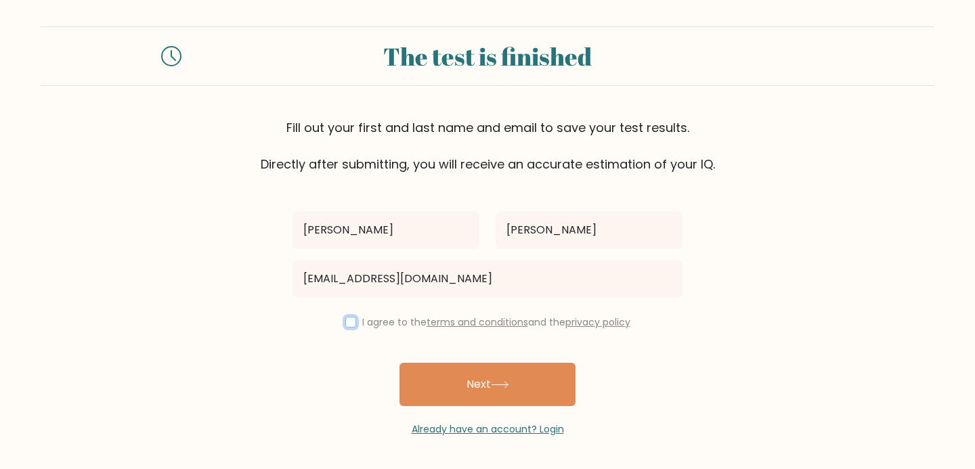
click at [351, 324] on input "checkbox" at bounding box center [350, 322] width 11 height 11
checkbox input "true"
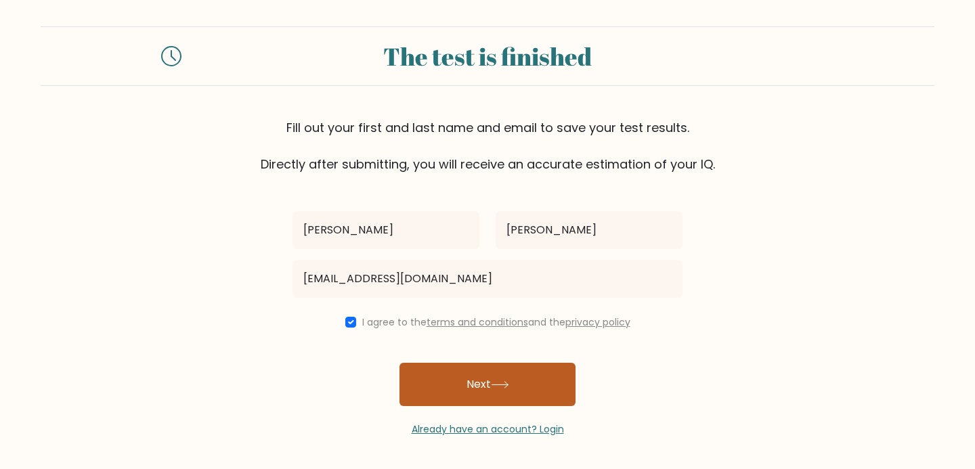
click at [472, 378] on button "Next" at bounding box center [487, 384] width 176 height 43
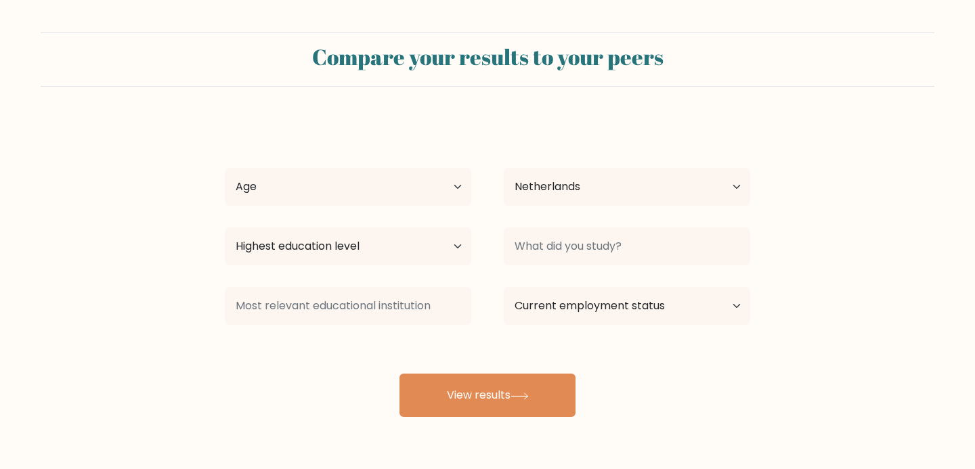
select select "NL"
click at [413, 187] on select "Age Under 18 years old 18-24 years old 25-34 years old 35-44 years old 45-54 ye…" at bounding box center [348, 187] width 246 height 38
select select "25_34"
click at [225, 168] on select "Age Under 18 years old 18-24 years old 25-34 years old 35-44 years old 45-54 ye…" at bounding box center [348, 187] width 246 height 38
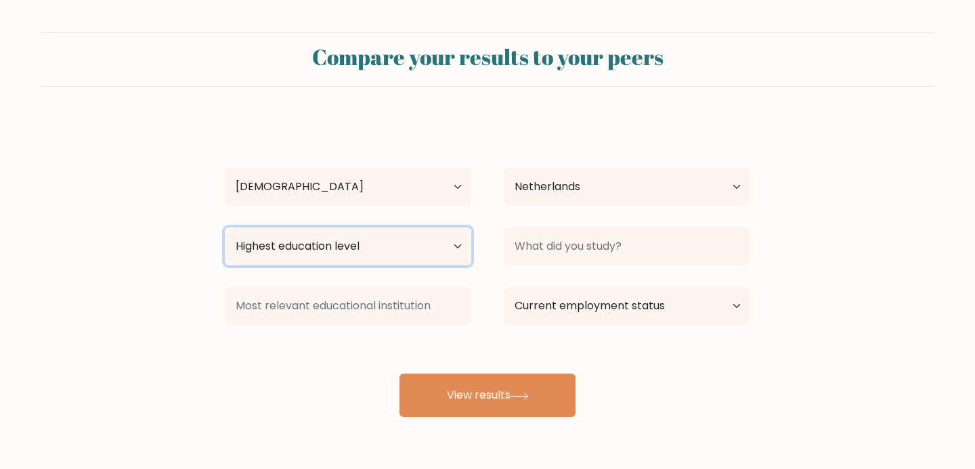
click at [382, 251] on select "Highest education level No schooling Primary Lower Secondary Upper Secondary Oc…" at bounding box center [348, 246] width 246 height 38
select select "masters_degree"
click at [225, 227] on select "Highest education level No schooling Primary Lower Secondary Upper Secondary Oc…" at bounding box center [348, 246] width 246 height 38
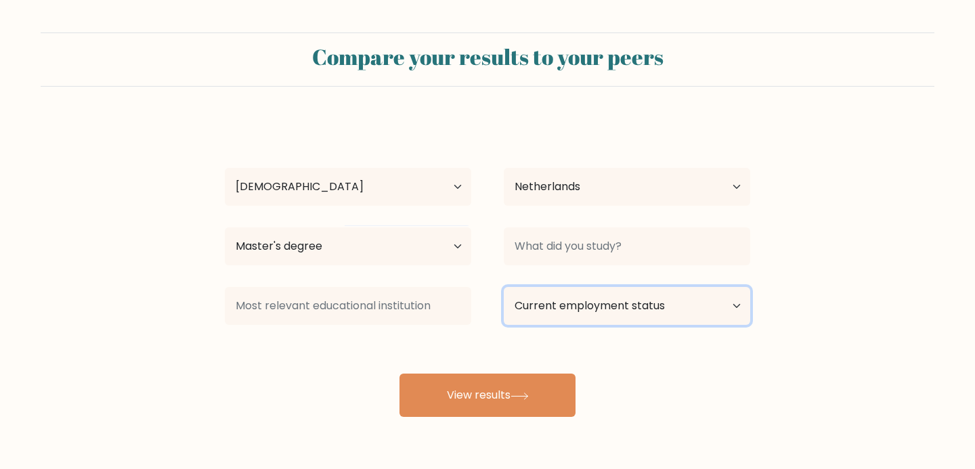
click at [709, 311] on select "Current employment status Employed Student Retired Other / prefer not to answer" at bounding box center [627, 306] width 246 height 38
select select "student"
click at [504, 287] on select "Current employment status Employed Student Retired Other / prefer not to answer" at bounding box center [627, 306] width 246 height 38
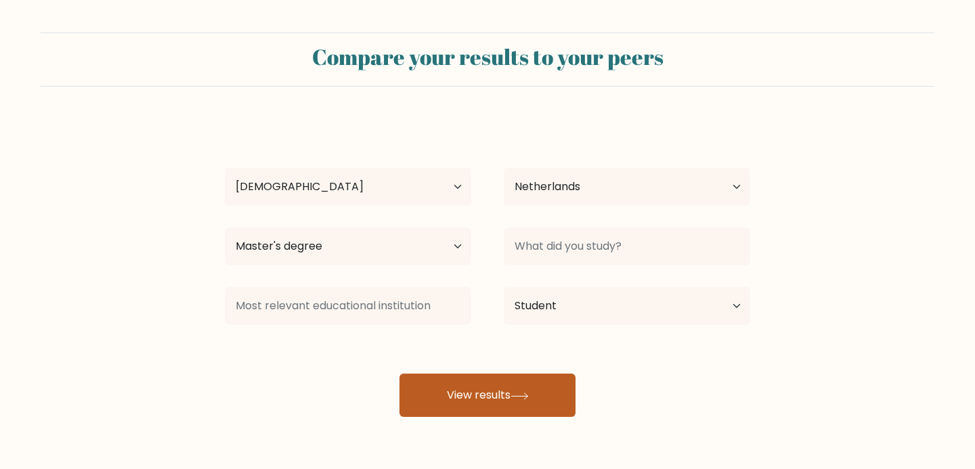
click at [521, 393] on icon at bounding box center [519, 396] width 18 height 7
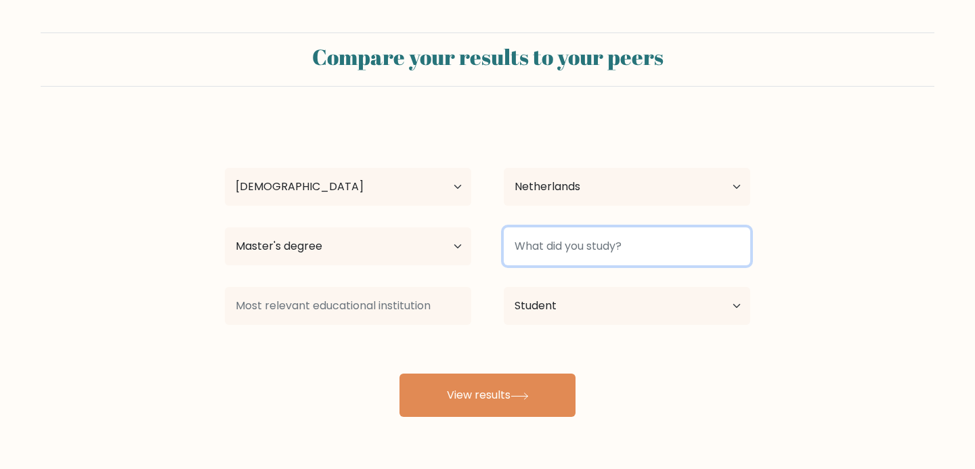
click at [626, 251] on input at bounding box center [627, 246] width 246 height 38
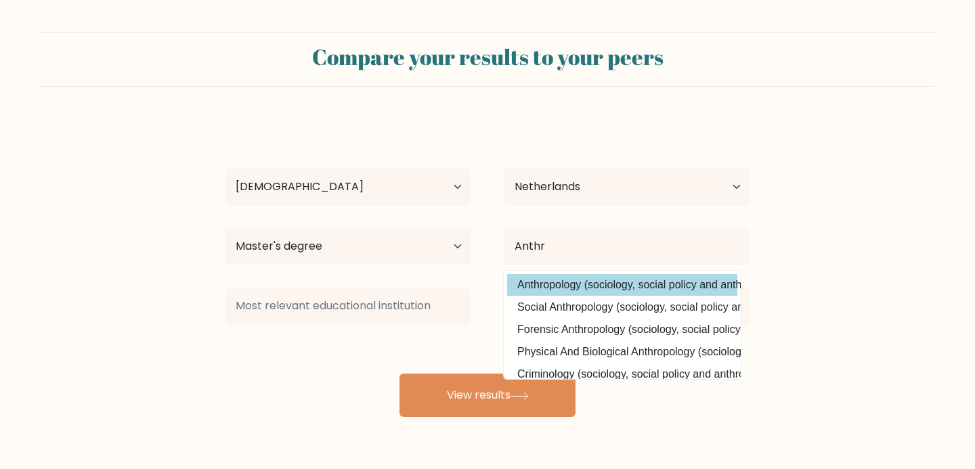
click at [684, 282] on div "Elisa Herrera Age Under 18 years old 18-24 years old 25-34 years old 35-44 year…" at bounding box center [487, 268] width 541 height 298
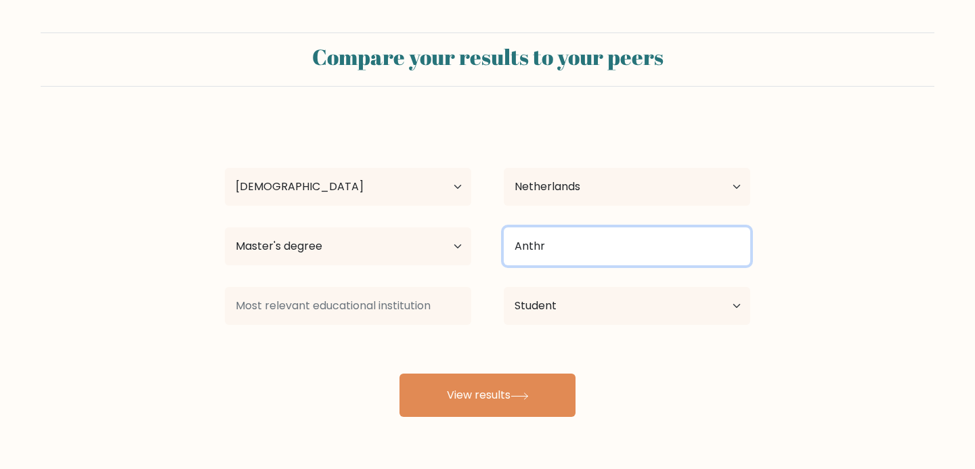
click at [560, 253] on input "Anthr" at bounding box center [627, 246] width 246 height 38
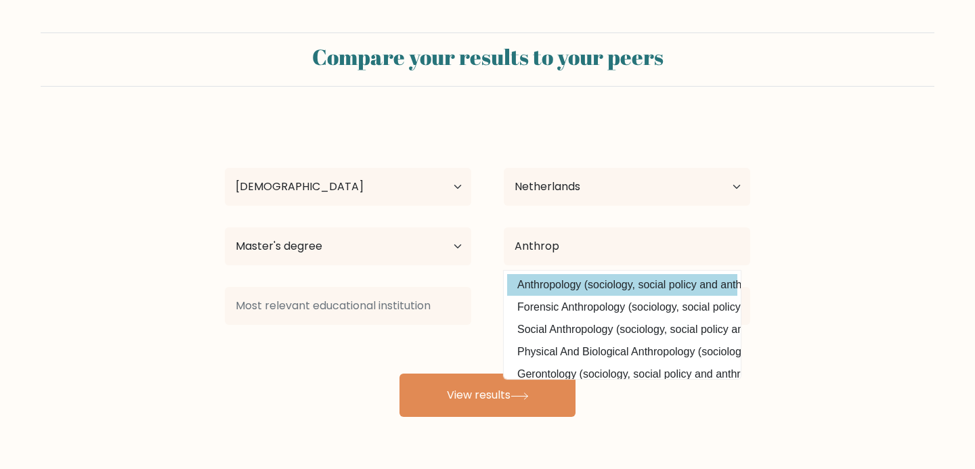
click at [552, 290] on div "Elisa Herrera Age Under 18 years old 18-24 years old 25-34 years old 35-44 year…" at bounding box center [487, 268] width 541 height 298
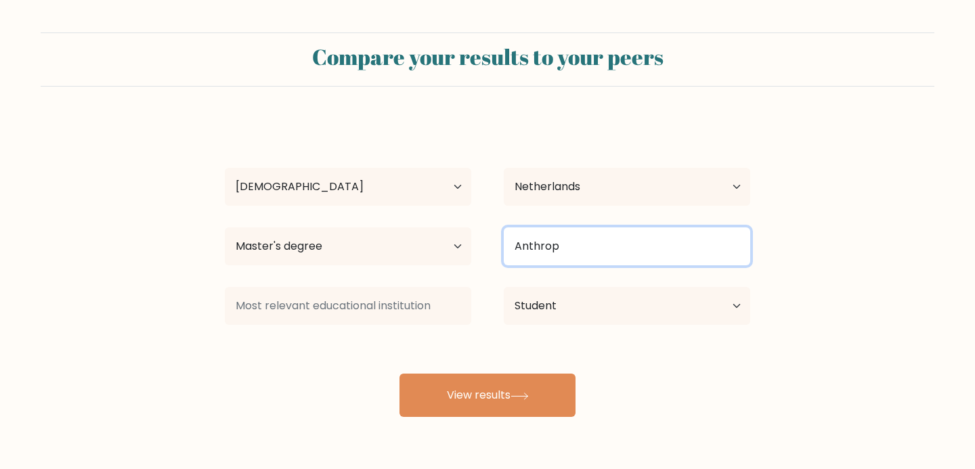
click at [590, 231] on input "Anthrop" at bounding box center [627, 246] width 246 height 38
click at [588, 246] on input "Anthrop" at bounding box center [627, 246] width 246 height 38
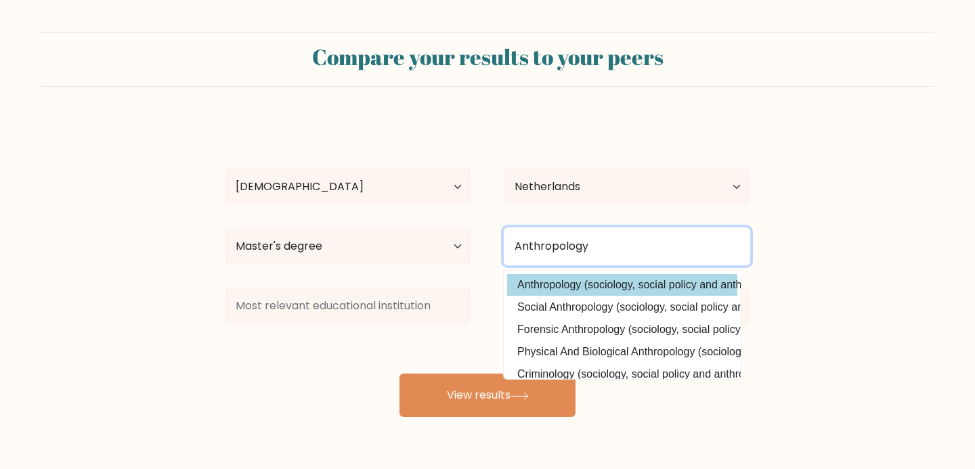
type input "Anthropology"
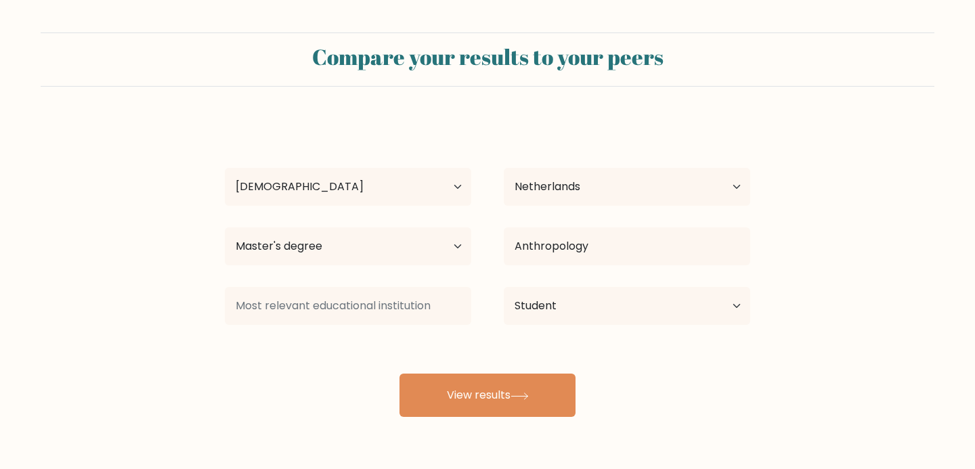
click at [563, 286] on div "Elisa Herrera Age Under 18 years old 18-24 years old 25-34 years old 35-44 year…" at bounding box center [487, 268] width 541 height 298
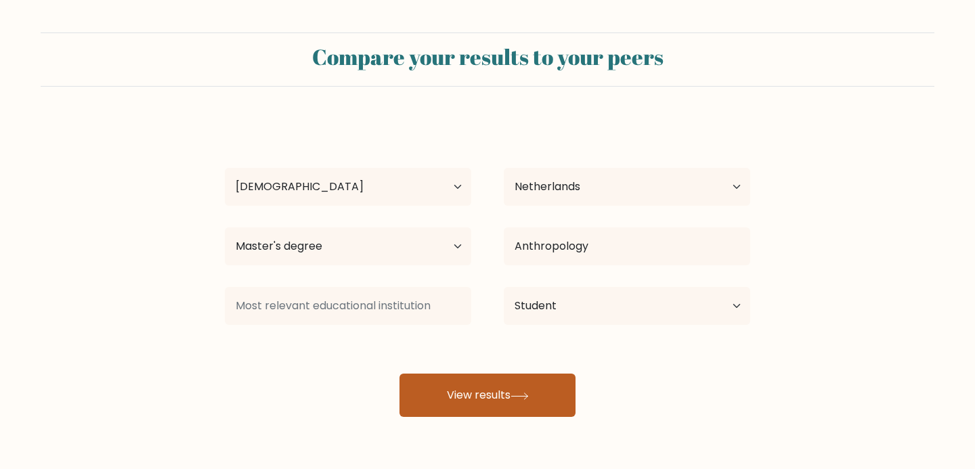
click at [546, 382] on button "View results" at bounding box center [487, 395] width 176 height 43
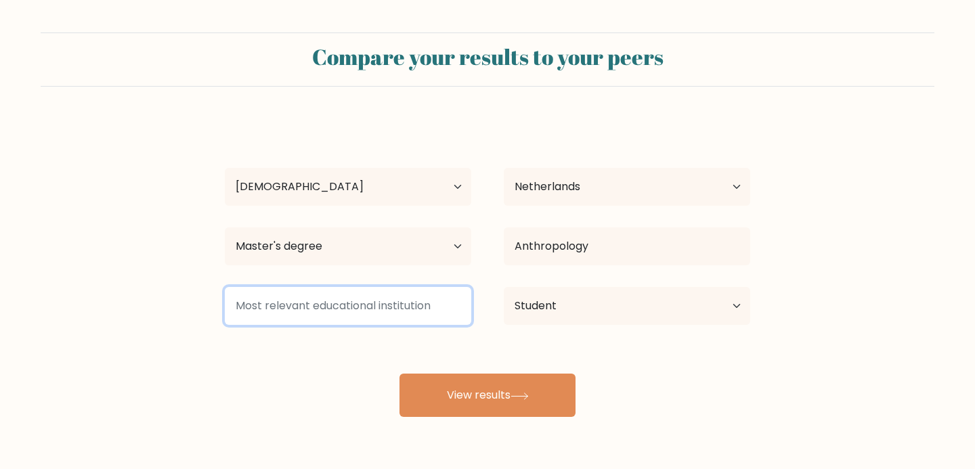
click at [387, 317] on input at bounding box center [348, 306] width 246 height 38
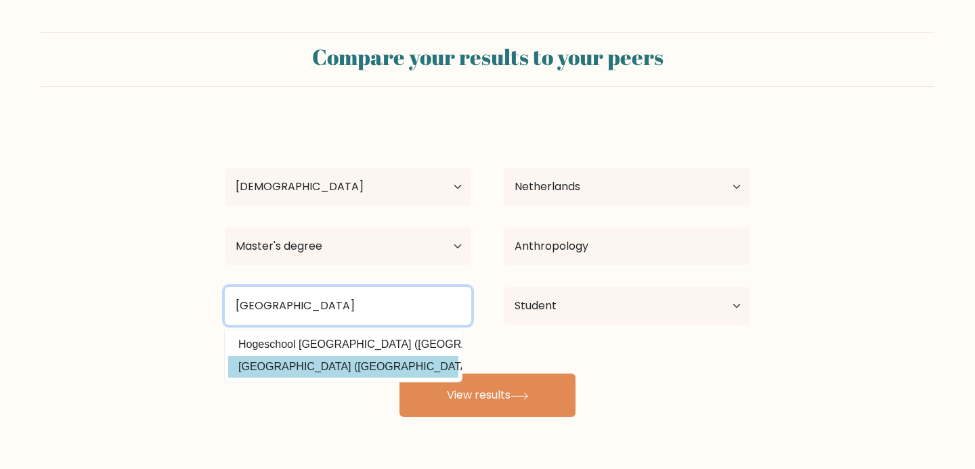
type input "Leiden"
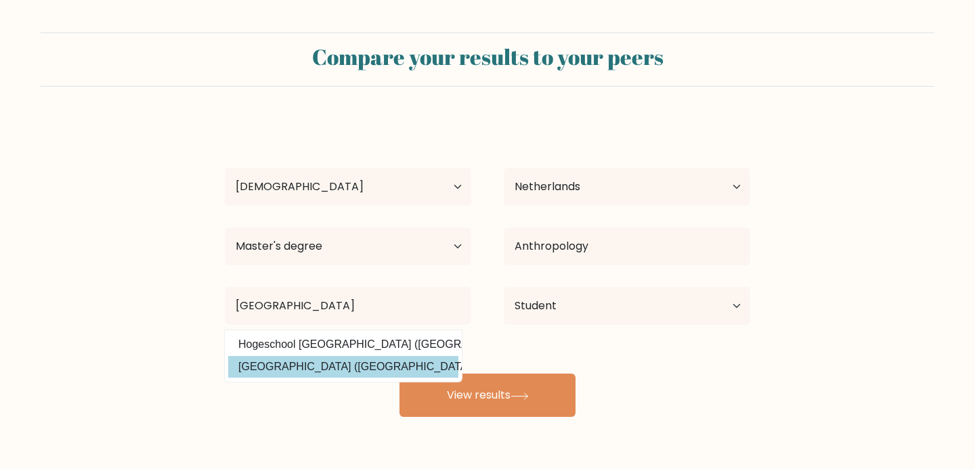
click at [355, 368] on div "Elisa Herrera Age Under 18 years old 18-24 years old 25-34 years old 35-44 year…" at bounding box center [487, 268] width 541 height 298
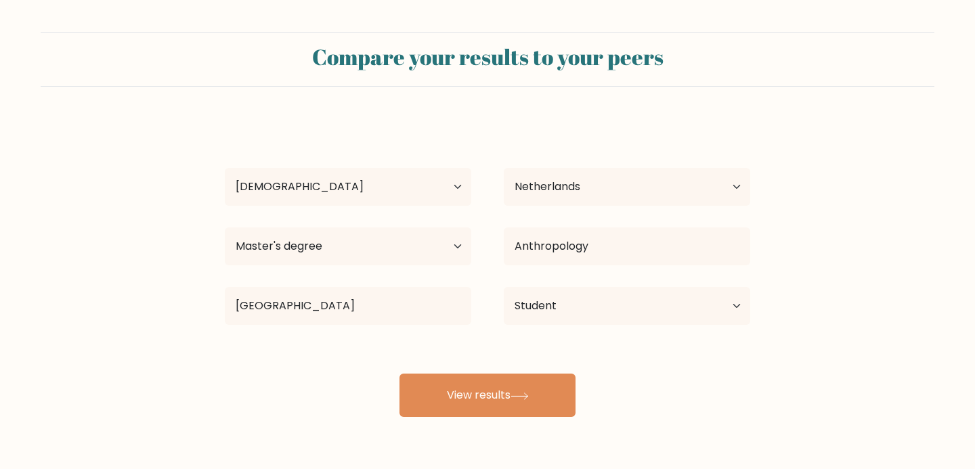
click at [448, 371] on div "Elisa Herrera Age Under 18 years old 18-24 years old 25-34 years old 35-44 year…" at bounding box center [487, 268] width 541 height 298
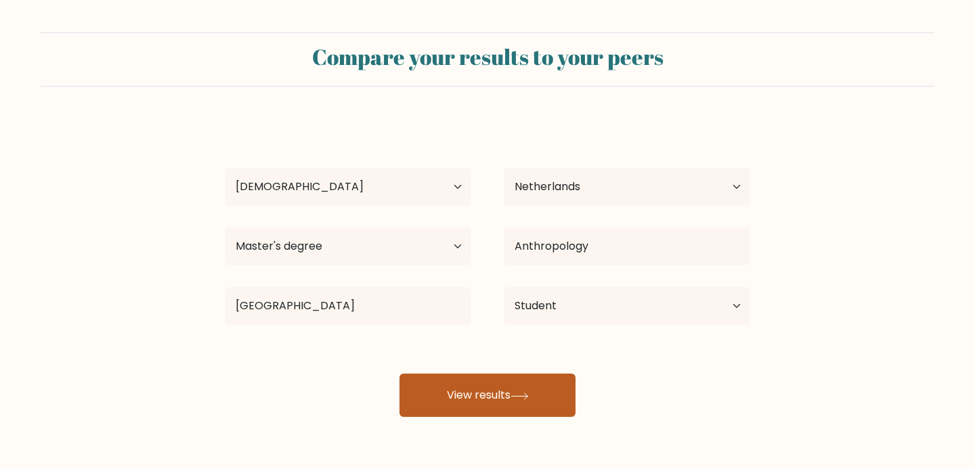
click at [453, 395] on button "View results" at bounding box center [487, 395] width 176 height 43
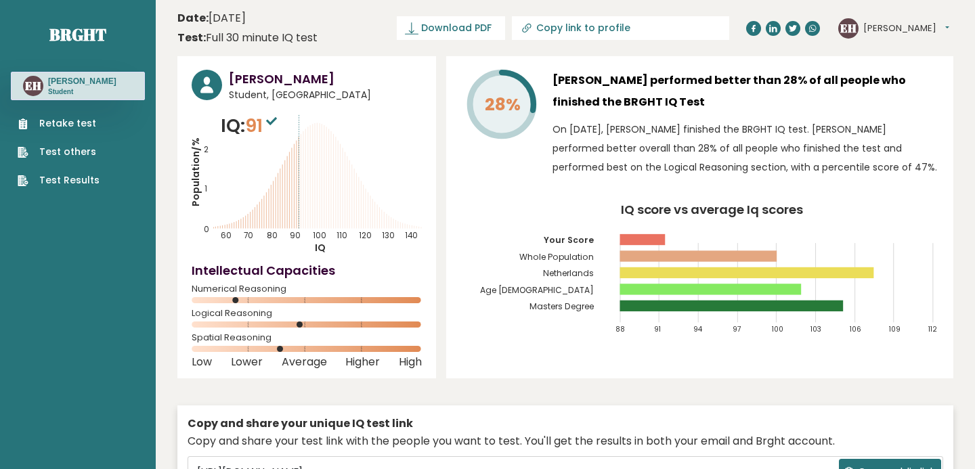
click at [622, 378] on div "[PERSON_NAME] Student, [GEOGRAPHIC_DATA] IQ: 91 Population/% IQ 0 1 2 60 70 80 …" at bounding box center [565, 300] width 776 height 489
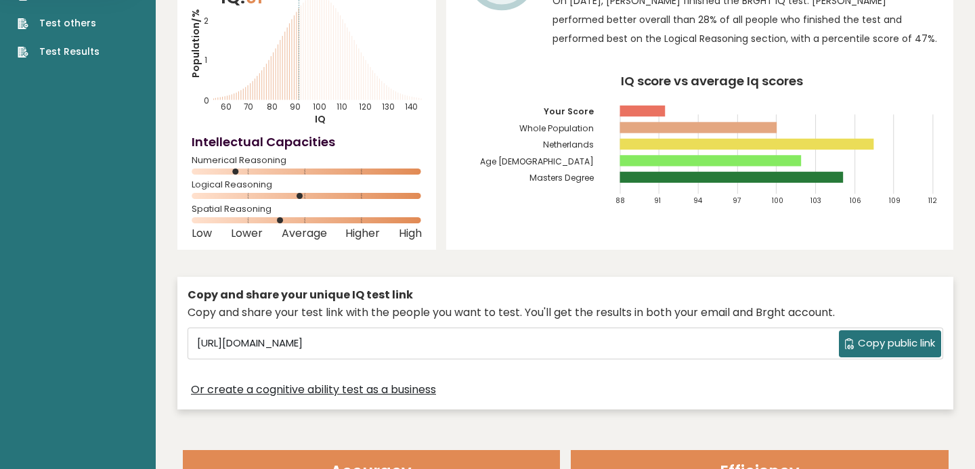
scroll to position [108, 0]
